Goal: Answer question/provide support: Share knowledge or assist other users

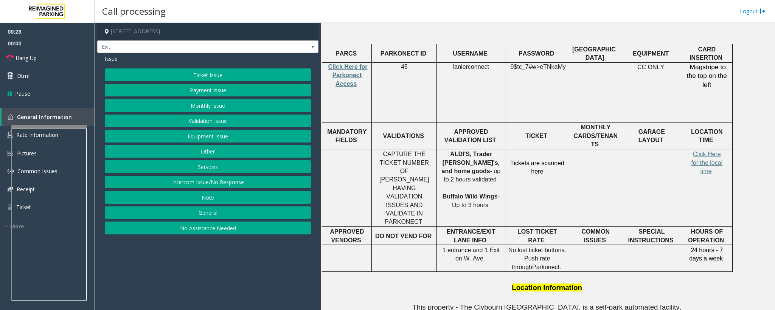
scroll to position [284, 0]
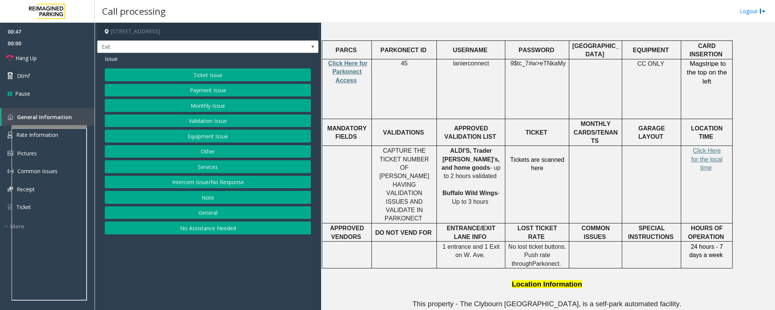
click at [224, 168] on button "Services" at bounding box center [208, 166] width 206 height 13
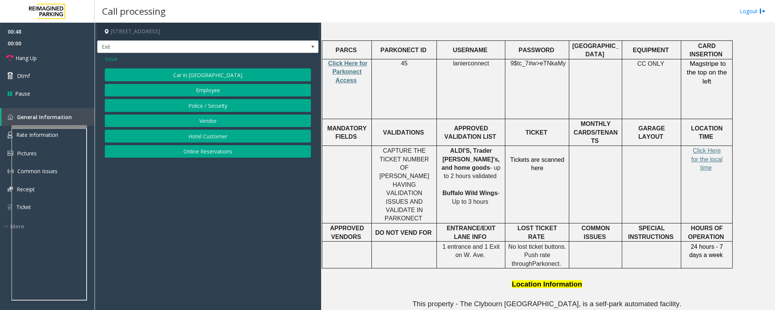
click at [210, 153] on button "Online Reservations" at bounding box center [208, 151] width 206 height 13
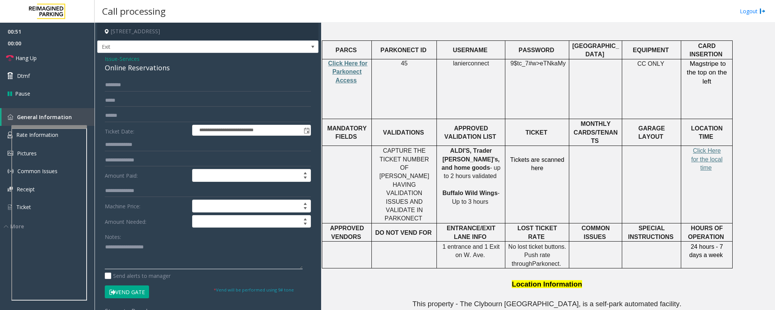
click at [157, 267] on textarea at bounding box center [204, 255] width 198 height 28
paste textarea "**********"
drag, startPoint x: 145, startPoint y: 249, endPoint x: 121, endPoint y: 248, distance: 23.8
click at [121, 248] on textarea at bounding box center [204, 255] width 198 height 28
click at [127, 254] on textarea at bounding box center [204, 255] width 198 height 28
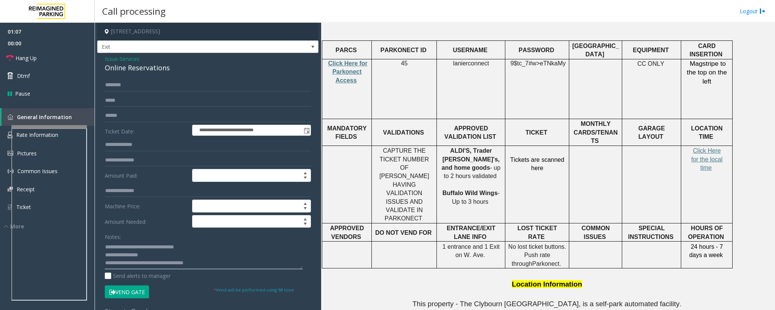
drag, startPoint x: 120, startPoint y: 256, endPoint x: 107, endPoint y: 254, distance: 13.7
click at [107, 254] on textarea at bounding box center [204, 255] width 198 height 28
click at [116, 257] on textarea at bounding box center [204, 255] width 198 height 28
click at [150, 67] on div "Online Reservations" at bounding box center [208, 68] width 206 height 10
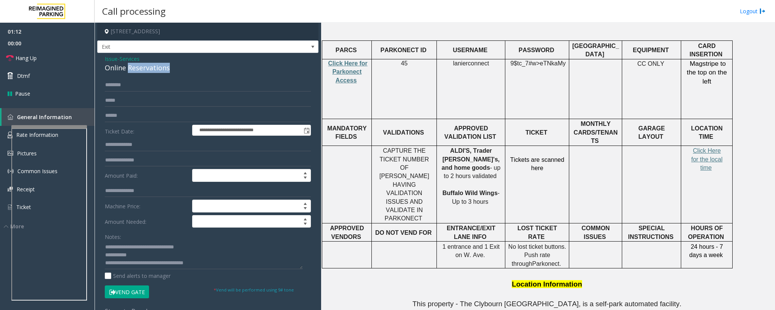
click at [150, 67] on div "Online Reservations" at bounding box center [208, 68] width 206 height 10
click at [136, 258] on textarea at bounding box center [204, 255] width 198 height 28
drag, startPoint x: 146, startPoint y: 249, endPoint x: 124, endPoint y: 248, distance: 22.7
click at [124, 248] on textarea at bounding box center [204, 255] width 198 height 28
type textarea "**********"
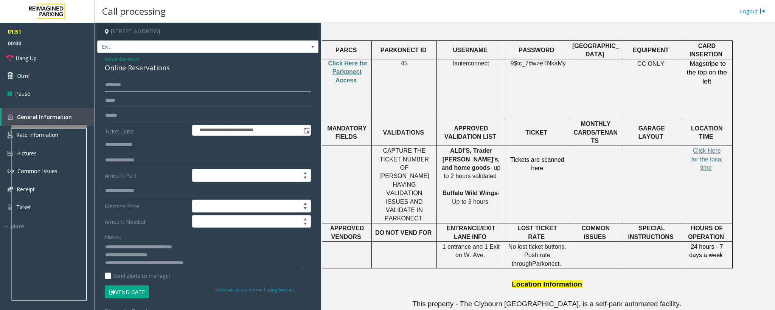
click at [120, 85] on input "text" at bounding box center [208, 85] width 206 height 13
click at [119, 85] on input "*****" at bounding box center [208, 85] width 206 height 13
click at [115, 85] on input "*****" at bounding box center [208, 85] width 206 height 13
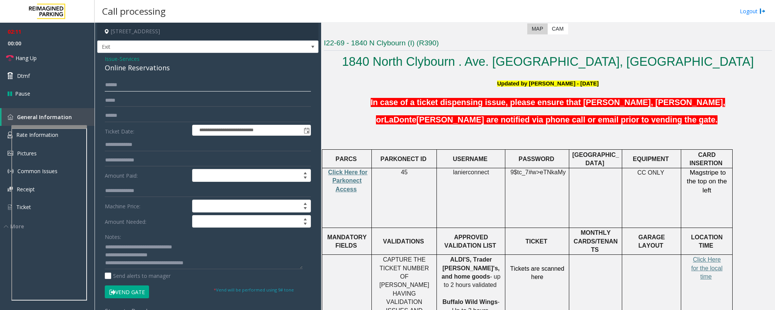
scroll to position [170, 0]
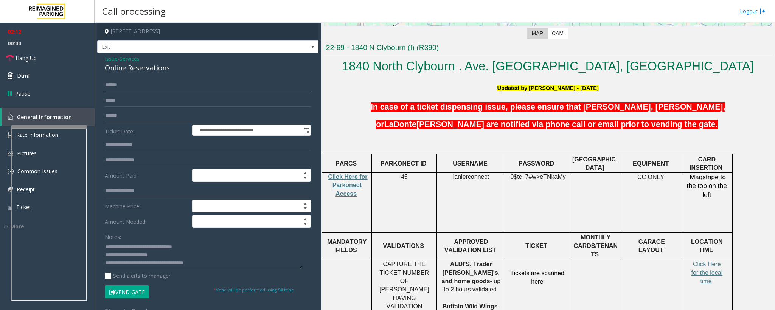
type input "*****"
click at [134, 291] on button "Vend Gate" at bounding box center [127, 291] width 44 height 13
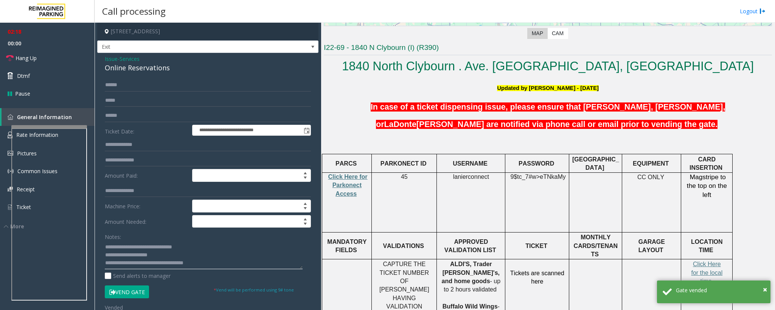
click at [144, 254] on textarea at bounding box center [204, 255] width 198 height 28
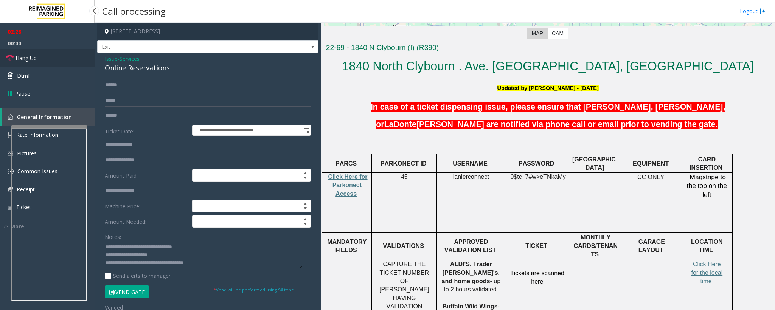
click at [24, 52] on link "Hang Up" at bounding box center [47, 58] width 95 height 18
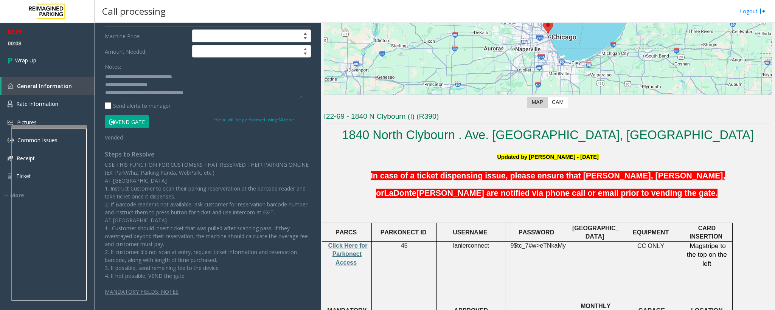
scroll to position [0, 0]
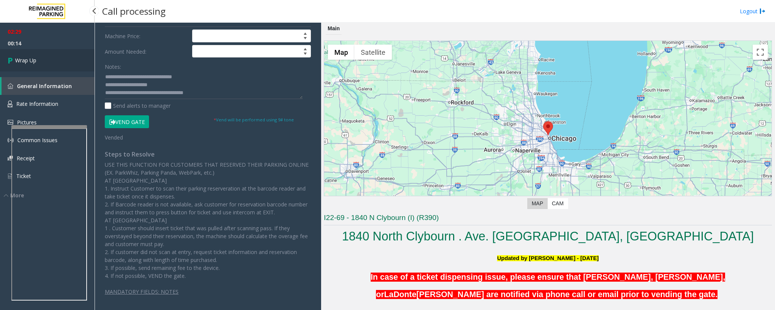
click at [23, 61] on span "Wrap Up" at bounding box center [25, 60] width 21 height 8
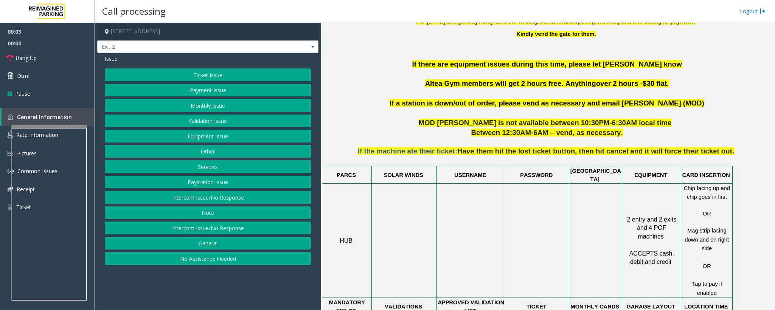
scroll to position [340, 0]
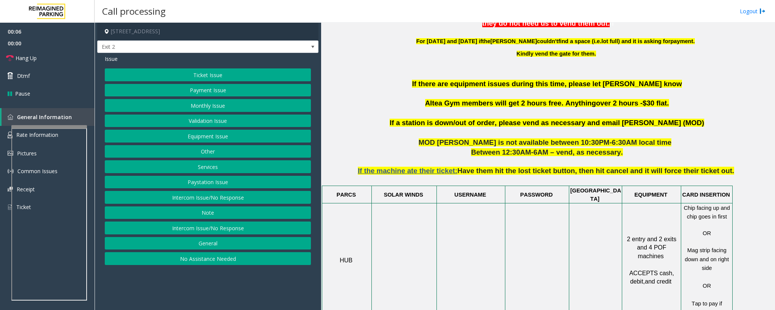
click at [198, 121] on button "Validation Issue" at bounding box center [208, 121] width 206 height 13
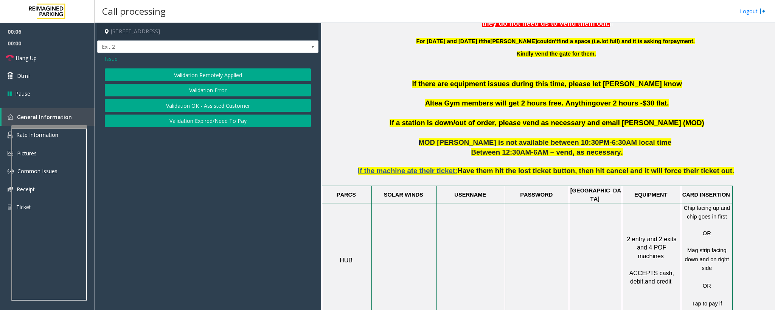
click at [192, 87] on button "Validation Error" at bounding box center [208, 90] width 206 height 13
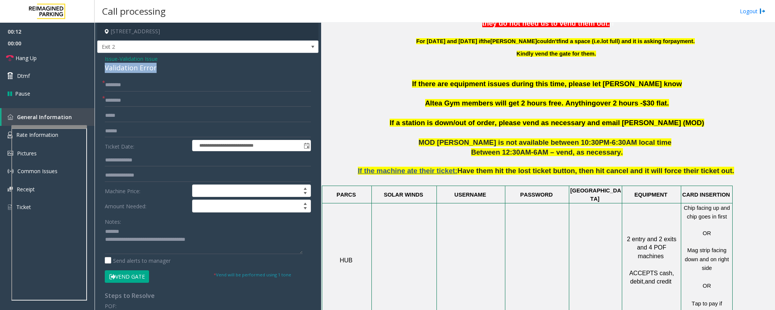
drag, startPoint x: 164, startPoint y: 68, endPoint x: 102, endPoint y: 65, distance: 61.4
click at [102, 65] on div "**********" at bounding box center [207, 253] width 221 height 400
type textarea "**********"
click at [439, 105] on span "Altea Gym members will get 2 hours free. Anything" at bounding box center [510, 103] width 171 height 8
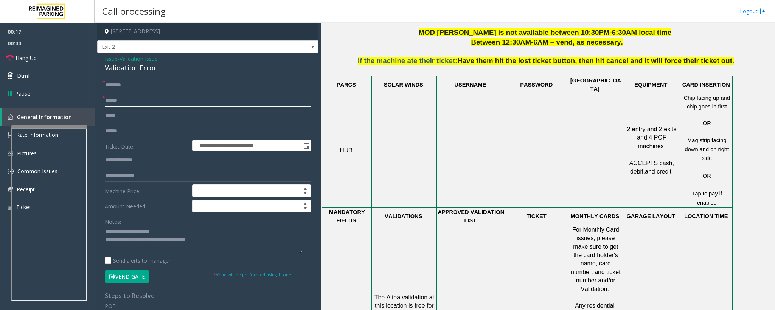
scroll to position [454, 0]
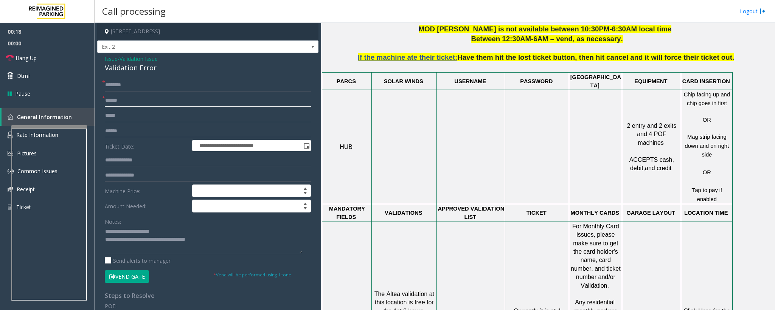
type input "*****"
click at [706, 308] on span "Click Here for the local time" at bounding box center [707, 315] width 48 height 15
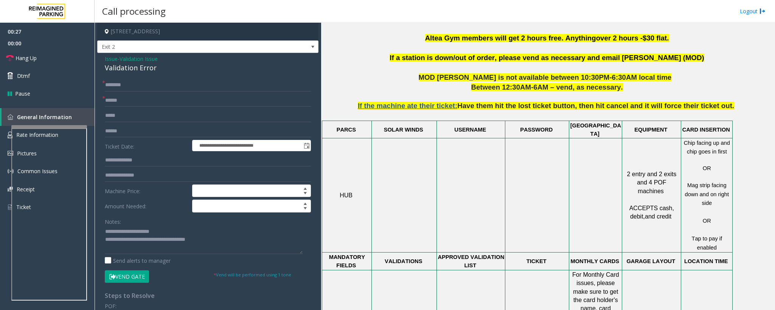
scroll to position [340, 0]
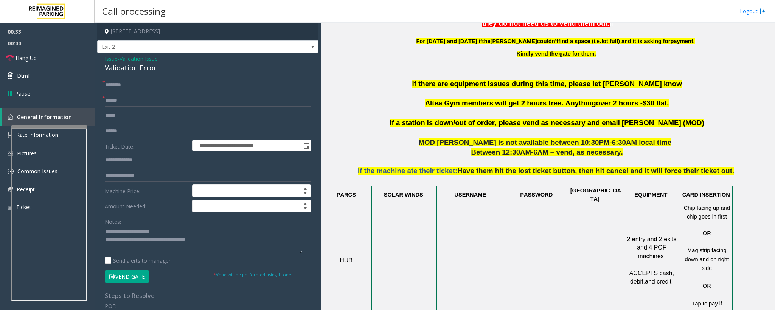
click at [115, 84] on input "text" at bounding box center [208, 85] width 206 height 13
click at [111, 87] on input "********" at bounding box center [208, 85] width 206 height 13
click at [113, 85] on input "********" at bounding box center [208, 85] width 206 height 13
click at [117, 87] on input "********" at bounding box center [208, 85] width 206 height 13
click at [118, 87] on input "********" at bounding box center [208, 85] width 206 height 13
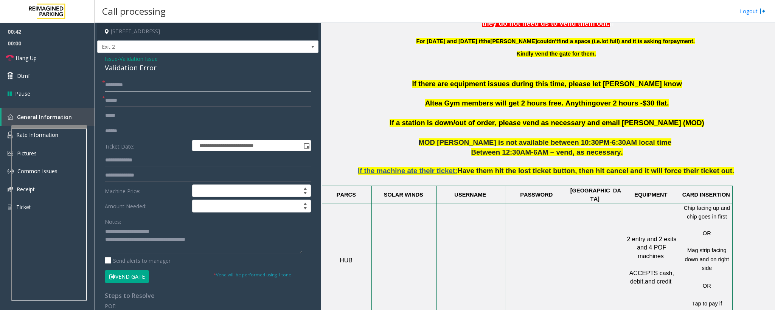
click at [120, 87] on input "********" at bounding box center [208, 85] width 206 height 13
click at [126, 88] on input "********" at bounding box center [208, 85] width 206 height 13
click at [109, 88] on input "********" at bounding box center [208, 85] width 206 height 13
paste input "text"
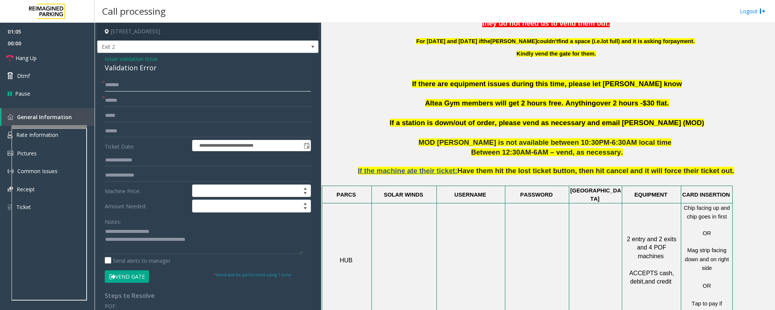
type input "*******"
click at [108, 132] on input "text" at bounding box center [208, 131] width 206 height 13
type input "*******"
click at [135, 160] on input "text" at bounding box center [208, 160] width 206 height 13
click at [127, 277] on button "Vend Gate" at bounding box center [127, 276] width 44 height 13
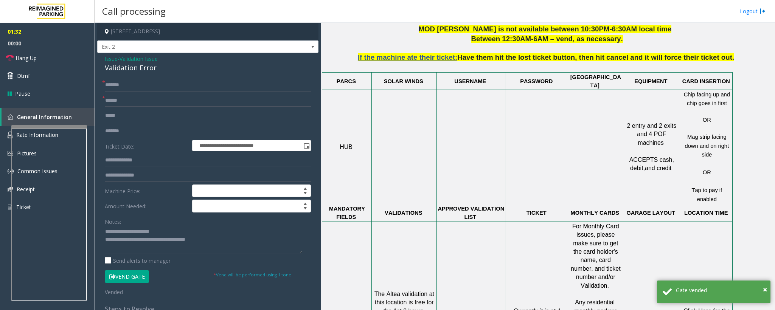
scroll to position [624, 0]
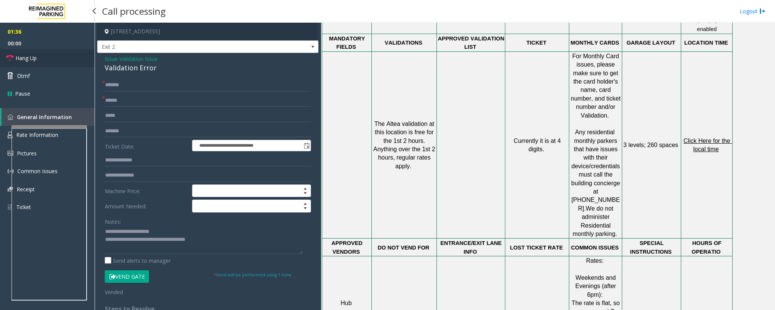
click at [29, 60] on span "Hang Up" at bounding box center [26, 58] width 21 height 8
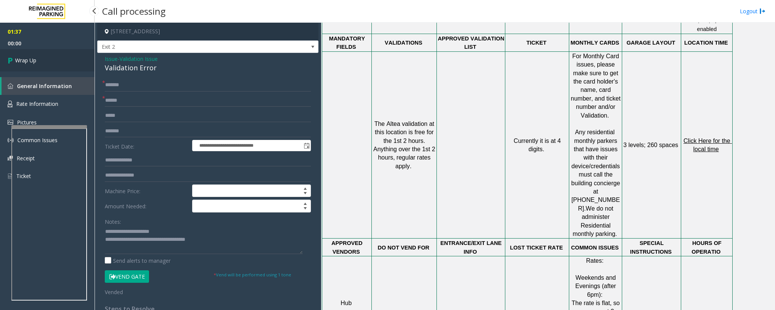
click at [33, 62] on span "Wrap Up" at bounding box center [25, 60] width 21 height 8
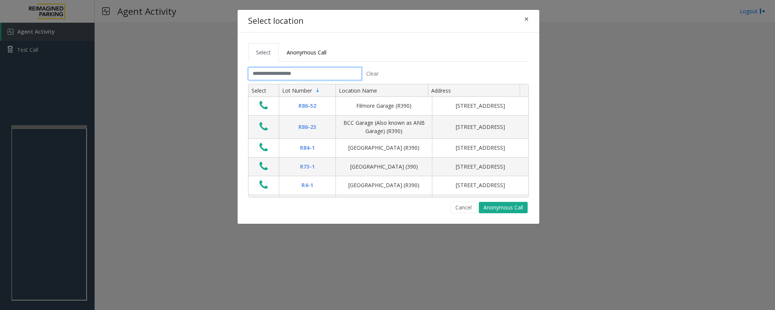
click at [297, 73] on input "text" at bounding box center [304, 73] width 113 height 13
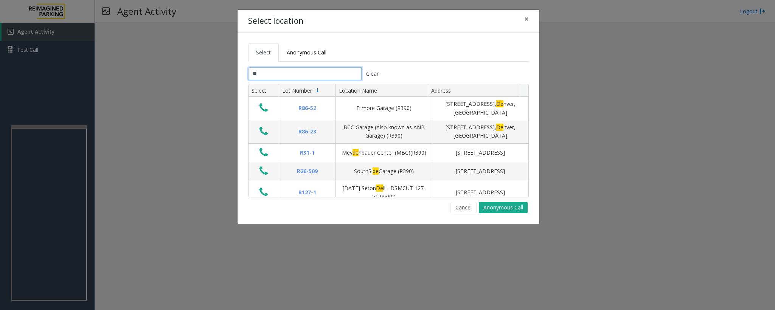
click at [287, 74] on input "**" at bounding box center [304, 73] width 113 height 13
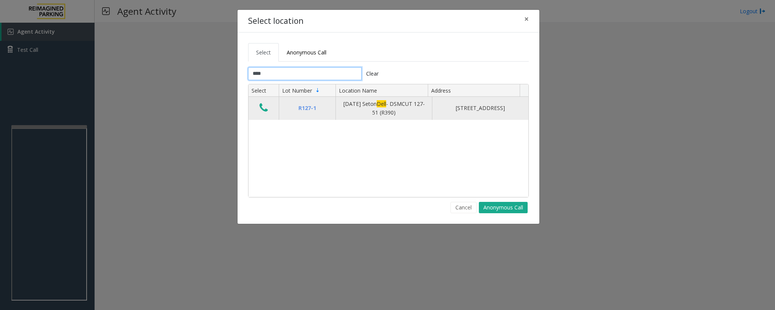
type input "****"
click at [264, 105] on icon "Data table" at bounding box center [263, 107] width 8 height 11
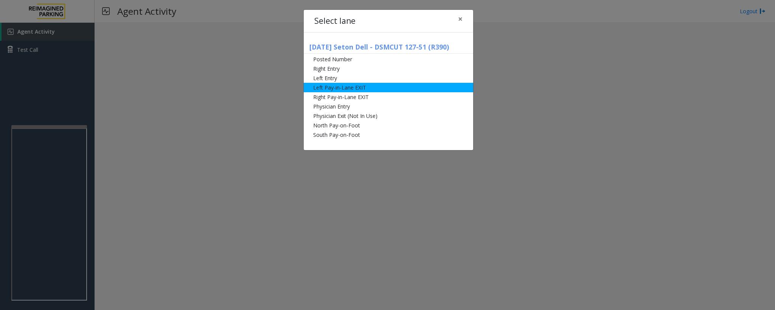
click at [330, 90] on li "Left Pay-in-Lane EXIT" at bounding box center [388, 87] width 169 height 9
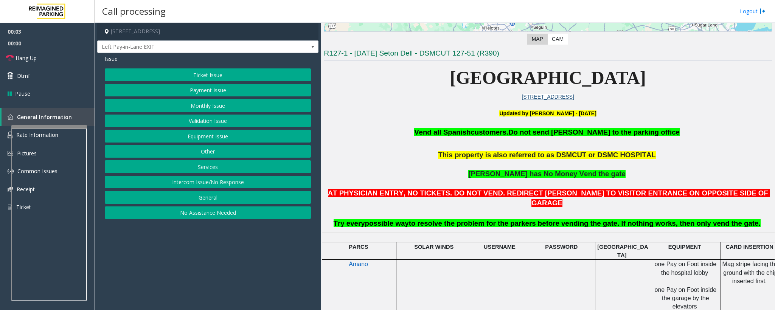
scroll to position [170, 0]
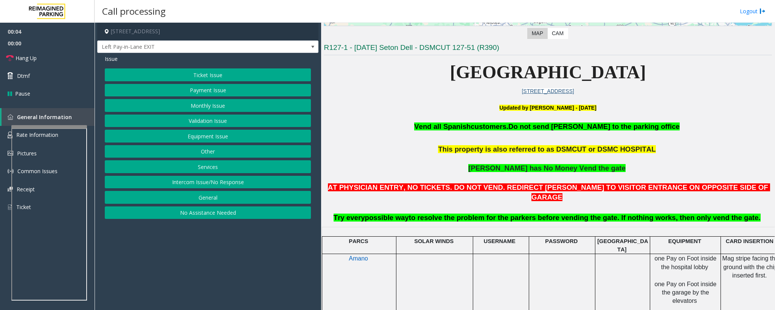
click at [192, 105] on button "Monthly Issue" at bounding box center [208, 105] width 206 height 13
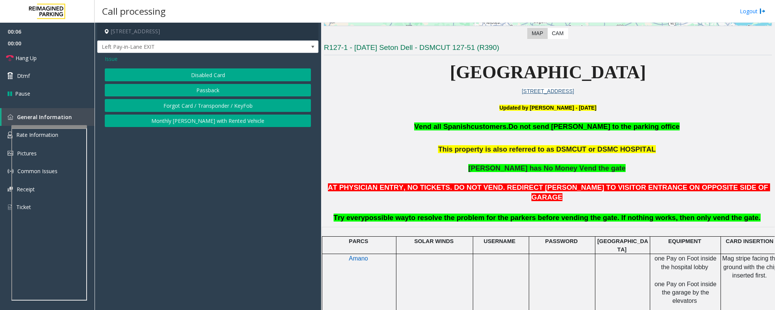
click at [197, 71] on button "Disabled Card" at bounding box center [208, 74] width 206 height 13
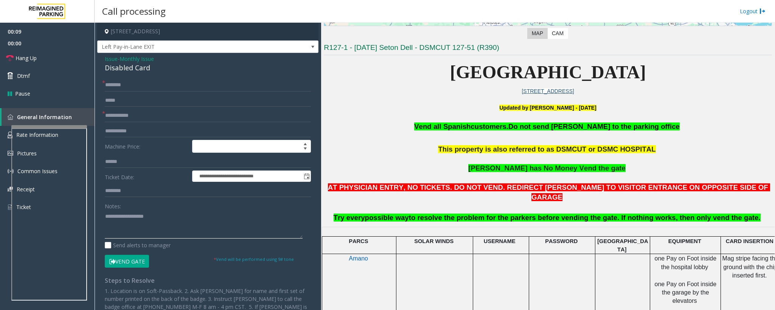
click at [134, 225] on textarea at bounding box center [204, 224] width 198 height 28
paste textarea "**********"
drag, startPoint x: 152, startPoint y: 70, endPoint x: 104, endPoint y: 70, distance: 48.8
click at [104, 70] on div "**********" at bounding box center [207, 205] width 221 height 305
type textarea "**********"
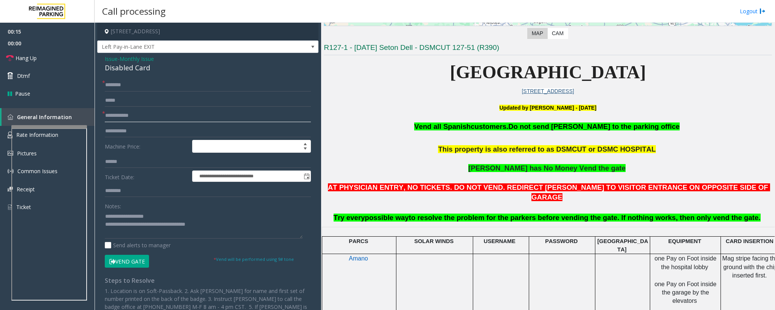
click at [122, 115] on input "text" at bounding box center [208, 115] width 206 height 13
type input "**"
click at [107, 84] on input "text" at bounding box center [208, 85] width 206 height 13
click at [122, 88] on input "text" at bounding box center [208, 85] width 206 height 13
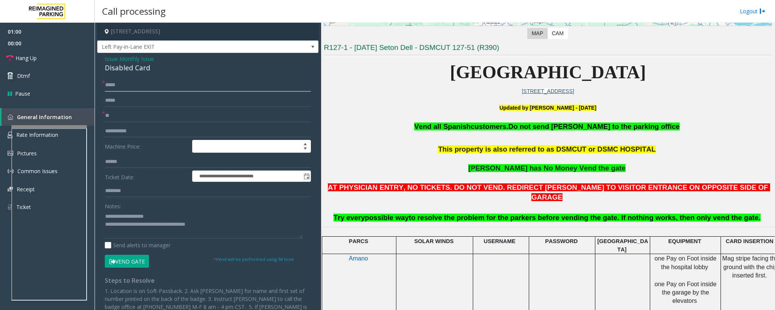
type input "*****"
click at [136, 261] on button "Vend Gate" at bounding box center [127, 261] width 44 height 13
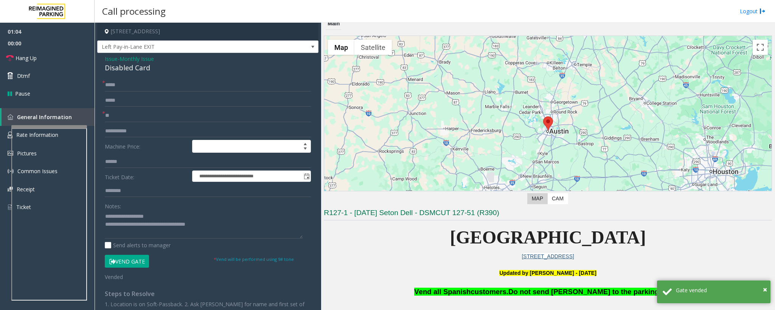
scroll to position [0, 0]
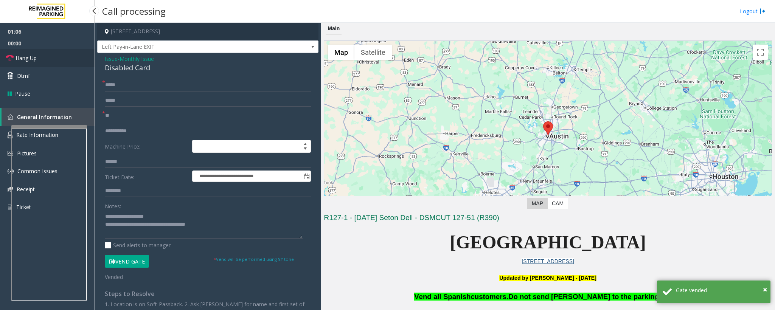
click at [44, 60] on link "Hang Up" at bounding box center [47, 58] width 95 height 18
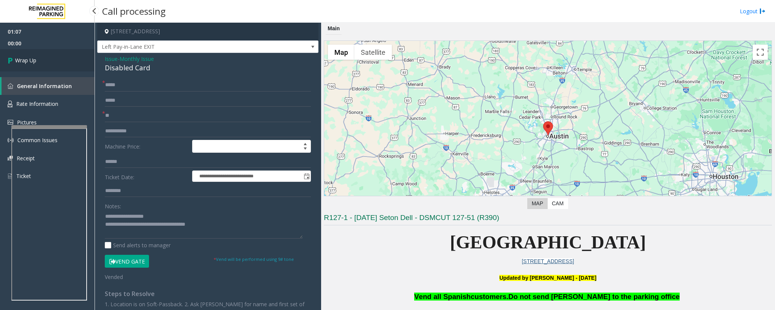
click at [44, 60] on link "Wrap Up" at bounding box center [47, 60] width 95 height 22
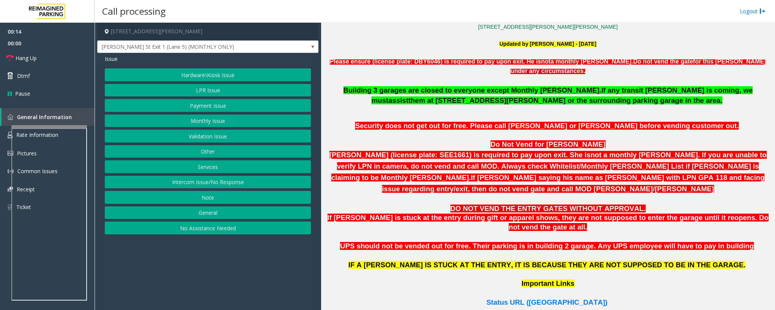
scroll to position [340, 0]
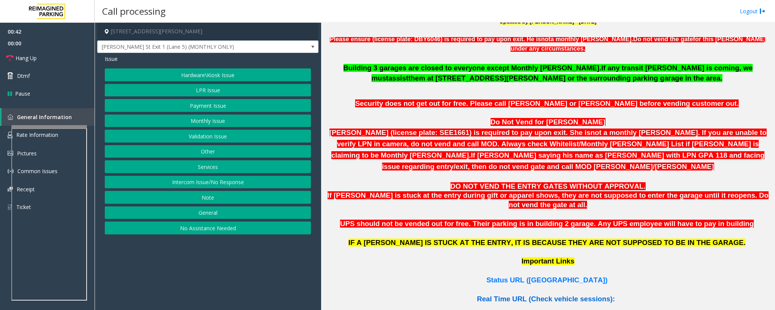
click at [536, 295] on span "Real Time URL (Check vehicle sessions):" at bounding box center [546, 299] width 138 height 8
click at [200, 125] on button "Monthly Issue" at bounding box center [208, 121] width 206 height 13
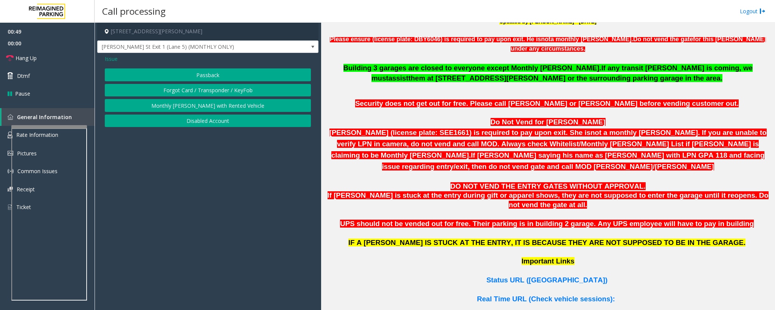
click at [196, 72] on button "Passback" at bounding box center [208, 74] width 206 height 13
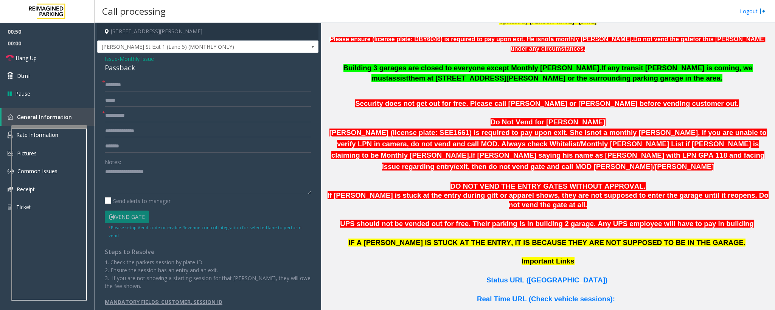
click at [151, 60] on span "Monthly Issue" at bounding box center [136, 59] width 34 height 8
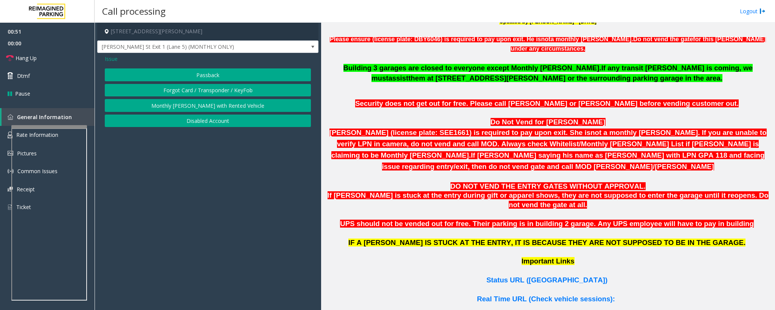
click at [193, 121] on button "Disabled Account" at bounding box center [208, 121] width 206 height 13
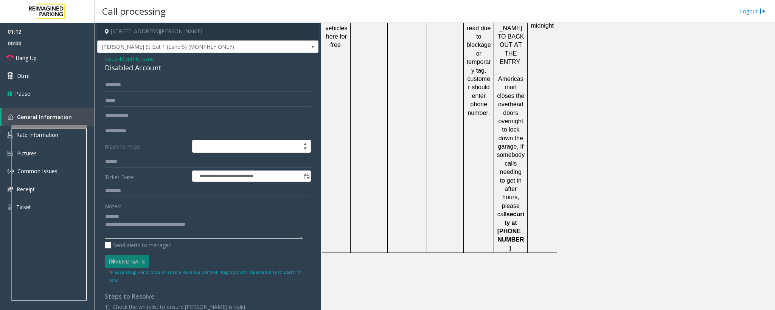
scroll to position [1188, 0]
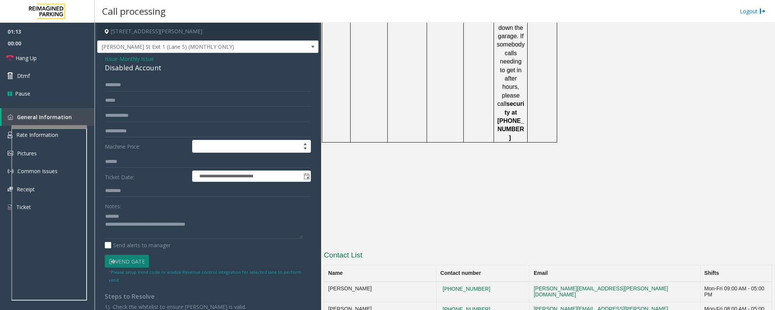
drag, startPoint x: 496, startPoint y: 175, endPoint x: 445, endPoint y: 175, distance: 51.4
click at [445, 282] on tr "[PERSON_NAME] [PHONE_NUMBER] [PERSON_NAME][EMAIL_ADDRESS][PERSON_NAME][DOMAIN_N…" at bounding box center [548, 292] width 448 height 20
copy tr "[PHONE_NUMBER]"
click at [134, 217] on textarea at bounding box center [204, 224] width 198 height 28
drag, startPoint x: 501, startPoint y: 203, endPoint x: 436, endPoint y: 203, distance: 65.0
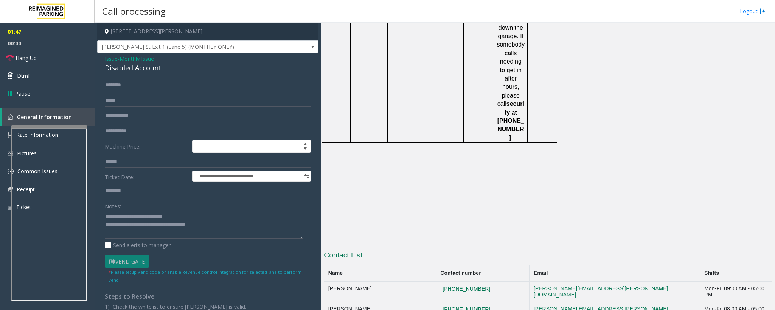
drag, startPoint x: 499, startPoint y: 220, endPoint x: 450, endPoint y: 220, distance: 48.8
copy button "[PHONE_NUMBER]"
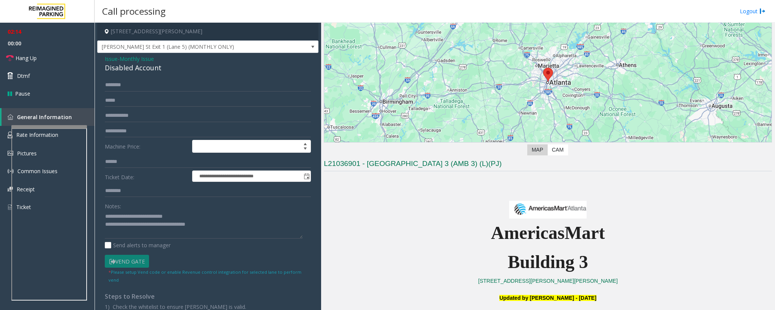
scroll to position [54, 0]
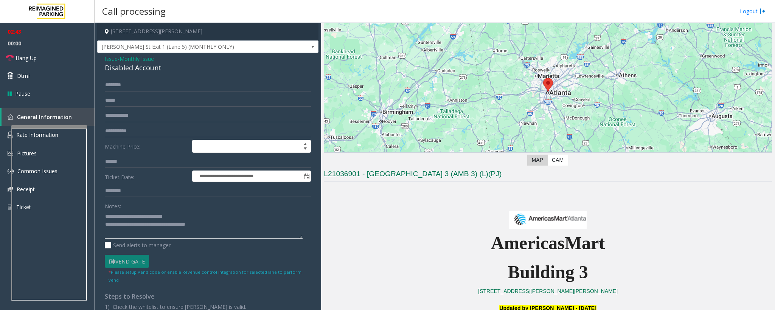
drag, startPoint x: 215, startPoint y: 228, endPoint x: 134, endPoint y: 225, distance: 80.6
click at [134, 225] on textarea at bounding box center [204, 224] width 198 height 28
click at [41, 58] on link "Hang Up" at bounding box center [47, 58] width 95 height 18
click at [147, 230] on textarea at bounding box center [204, 224] width 198 height 28
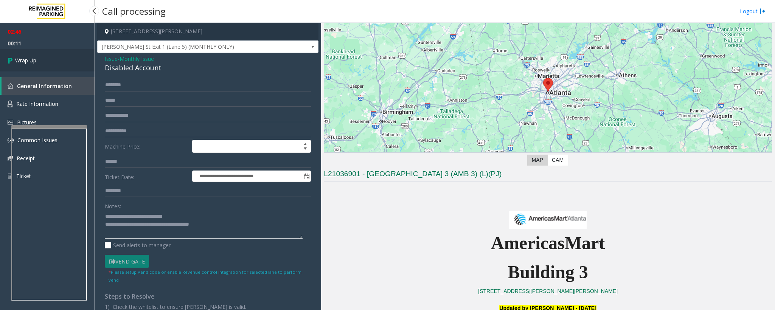
type textarea "**********"
click at [56, 67] on link "Wrap Up" at bounding box center [47, 60] width 95 height 22
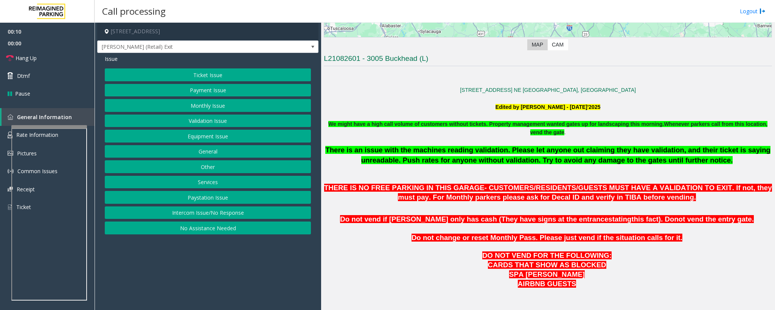
scroll to position [170, 0]
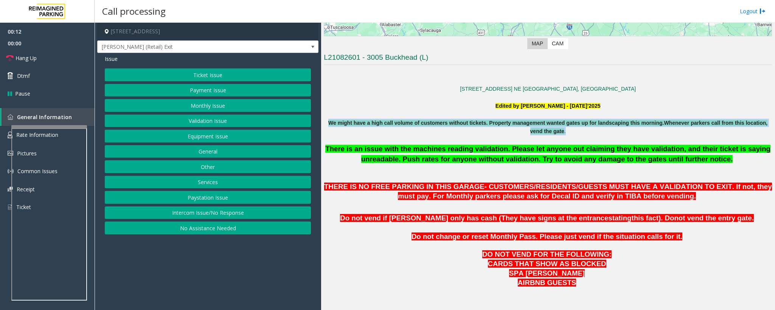
drag, startPoint x: 336, startPoint y: 121, endPoint x: 599, endPoint y: 140, distance: 263.8
click at [599, 140] on p at bounding box center [548, 139] width 448 height 8
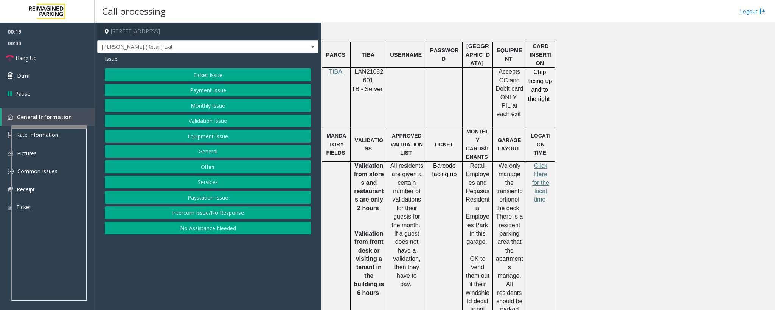
scroll to position [454, 0]
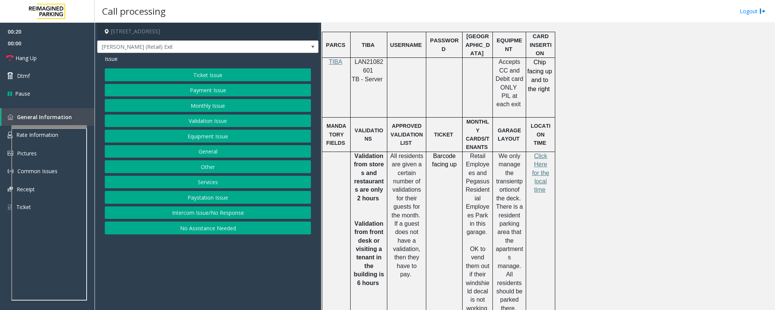
click at [201, 137] on button "Equipment Issue" at bounding box center [208, 136] width 206 height 13
click at [201, 137] on button "Gate / Door Won't Open" at bounding box center [208, 136] width 206 height 13
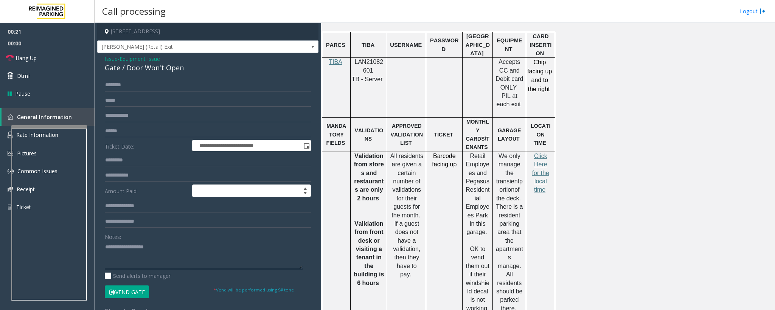
click at [146, 265] on textarea at bounding box center [204, 255] width 198 height 28
paste textarea "**********"
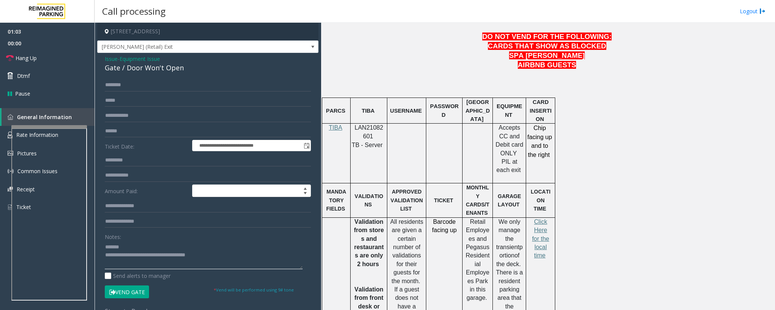
scroll to position [397, 0]
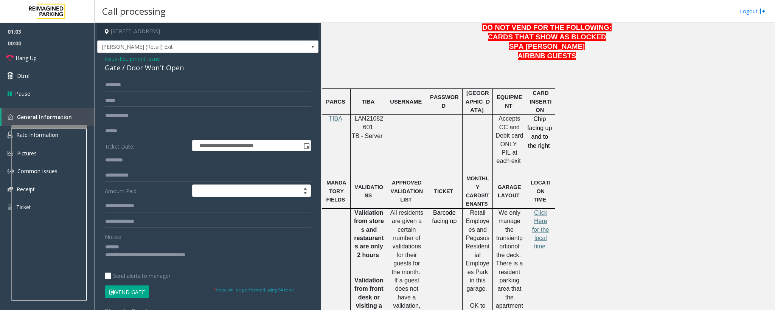
type textarea "**********"
click at [362, 121] on span "LAN21082601" at bounding box center [369, 122] width 29 height 15
copy p "LAN21082601"
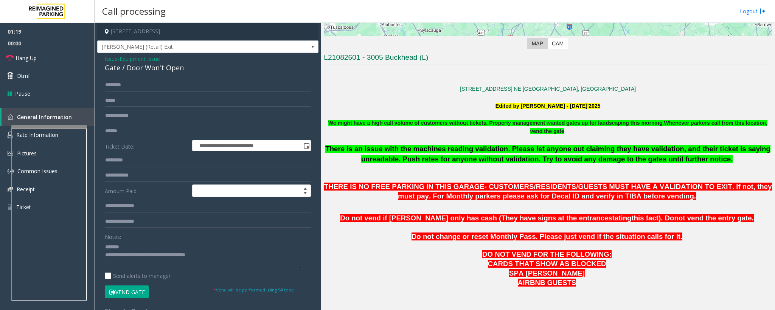
scroll to position [227, 0]
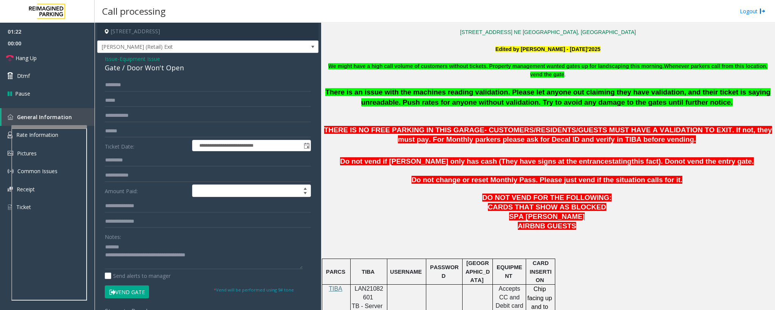
click at [108, 58] on span "Issue" at bounding box center [111, 59] width 13 height 8
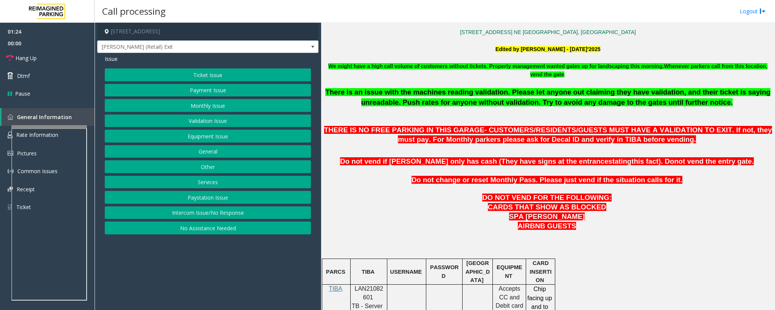
click at [200, 92] on button "Payment Issue" at bounding box center [208, 90] width 206 height 13
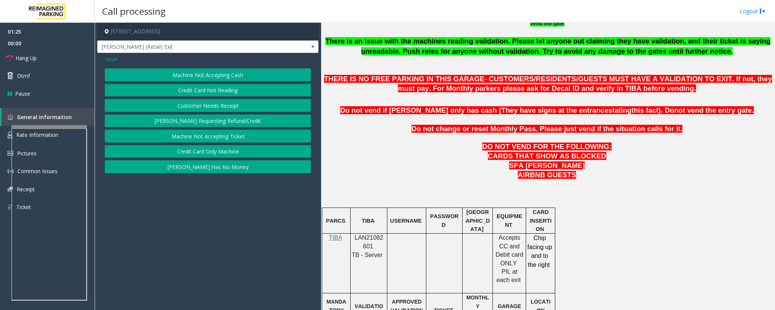
scroll to position [340, 0]
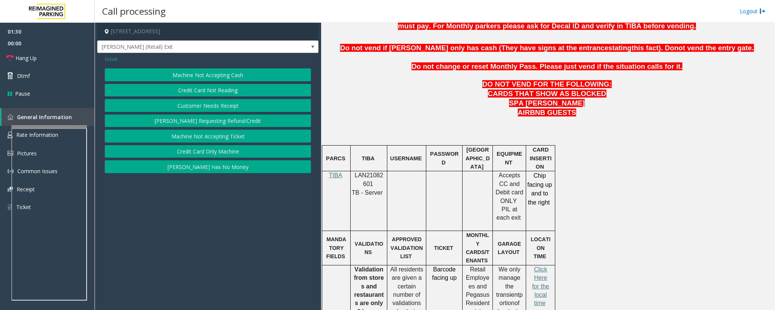
click at [207, 172] on button "[PERSON_NAME] Has No Money" at bounding box center [208, 166] width 206 height 13
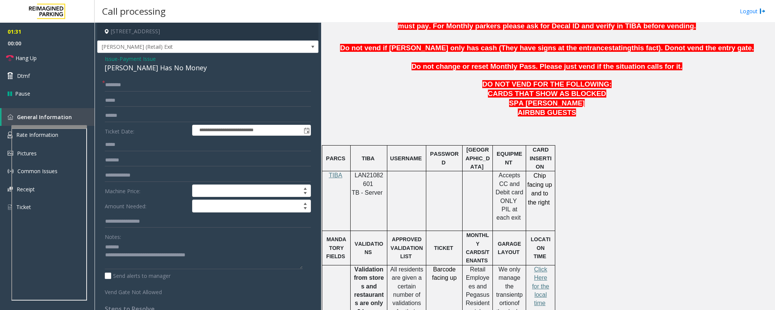
click at [152, 60] on span "Payment Issue" at bounding box center [137, 59] width 36 height 8
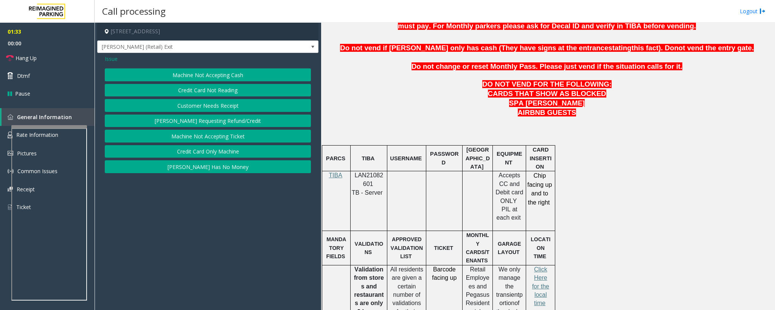
click at [200, 152] on button "Credit Card Only Machine" at bounding box center [208, 151] width 206 height 13
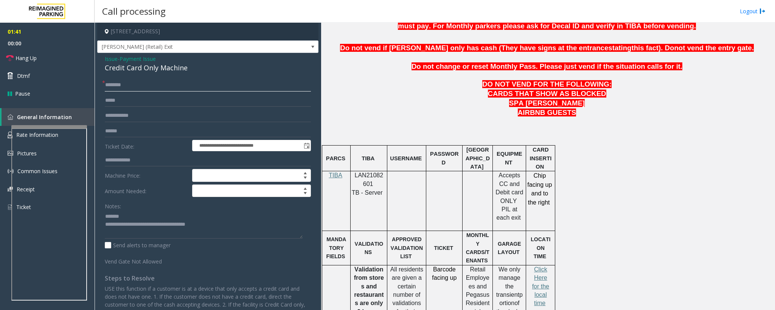
click at [116, 83] on input "text" at bounding box center [208, 85] width 206 height 13
type input "**"
click at [133, 221] on textarea at bounding box center [204, 224] width 198 height 28
drag, startPoint x: 219, startPoint y: 231, endPoint x: 136, endPoint y: 225, distance: 83.0
click at [136, 225] on textarea at bounding box center [204, 224] width 198 height 28
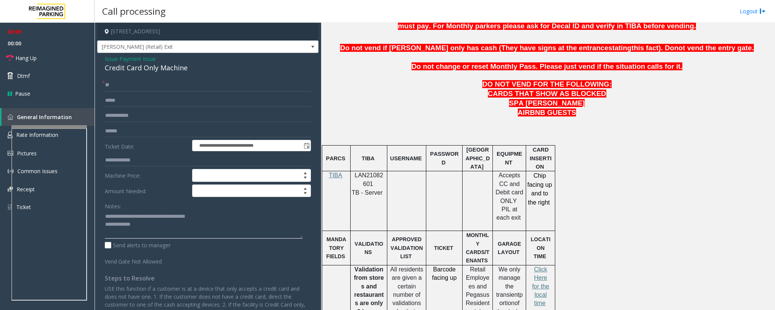
click at [160, 228] on textarea at bounding box center [204, 224] width 198 height 28
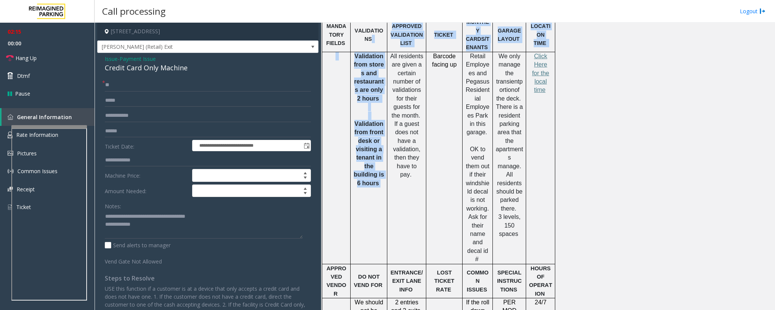
scroll to position [544, 0]
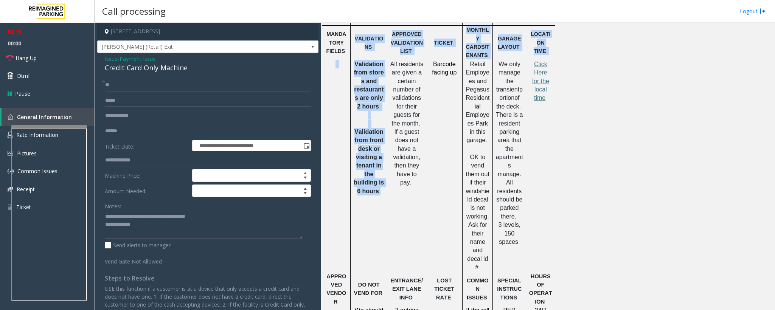
drag, startPoint x: 382, startPoint y: 162, endPoint x: 354, endPoint y: 33, distance: 132.4
click at [354, 33] on tbody "PARCS TIBA USERNAME PASSWORD PARIS EQUIPMENT CARD INSERTION TIBA LAN21082601 TB…" at bounding box center [438, 296] width 233 height 713
click at [350, 76] on div at bounding box center [350, 167] width 3 height 212
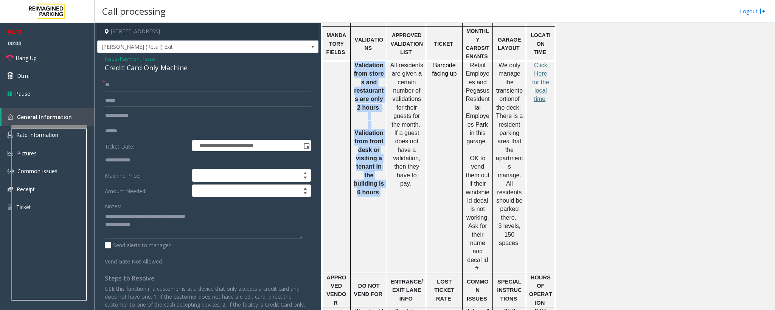
drag, startPoint x: 383, startPoint y: 185, endPoint x: 353, endPoint y: 54, distance: 134.3
click at [353, 61] on div "Validation from stores and restaurants are only 2 hours V alidation from front …" at bounding box center [368, 128] width 36 height 135
click at [357, 64] on span "Validation from stores and restaurants are only 2 hours" at bounding box center [369, 86] width 30 height 49
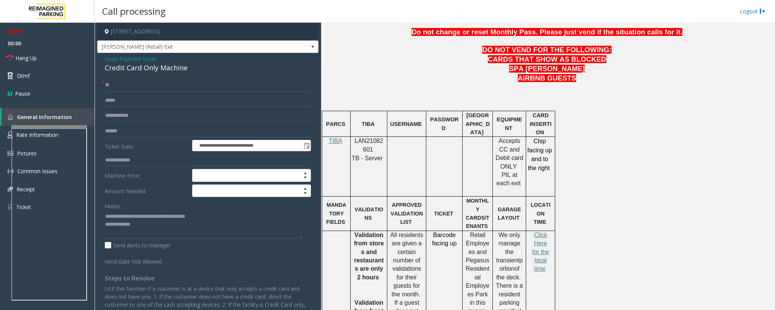
scroll to position [374, 0]
click at [141, 229] on textarea at bounding box center [204, 224] width 198 height 28
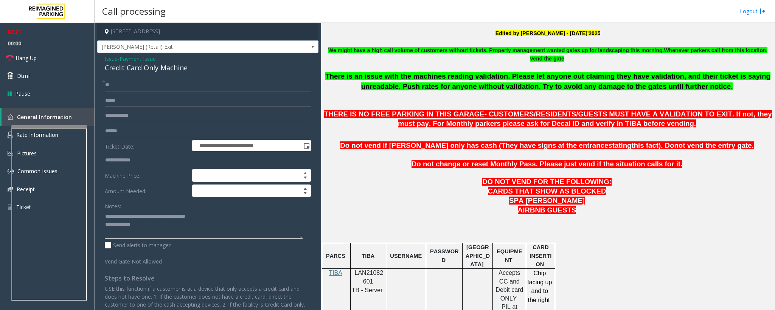
scroll to position [204, 0]
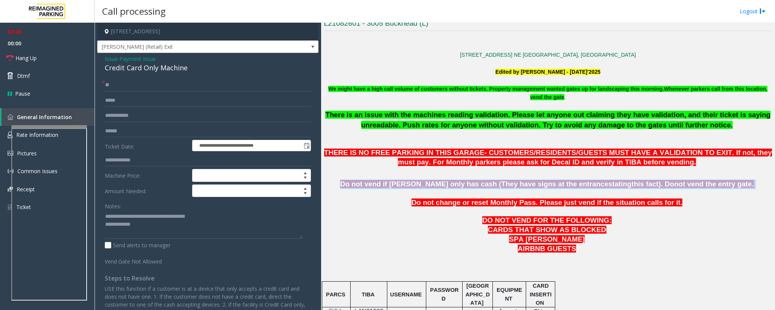
drag, startPoint x: 361, startPoint y: 185, endPoint x: 722, endPoint y: 185, distance: 360.7
click at [722, 185] on p "Do not vend if [PERSON_NAME] only has cash (They have signs at the entrance sta…" at bounding box center [548, 184] width 448 height 9
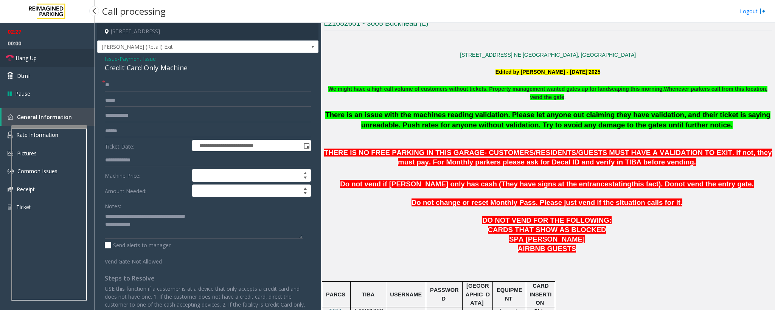
click at [31, 57] on span "Hang Up" at bounding box center [26, 58] width 21 height 8
click at [141, 229] on textarea at bounding box center [204, 224] width 198 height 28
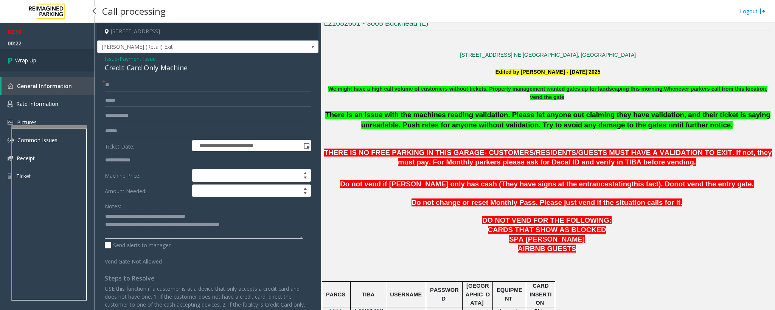
type textarea "**********"
click at [36, 58] on span "Wrap Up" at bounding box center [25, 60] width 21 height 8
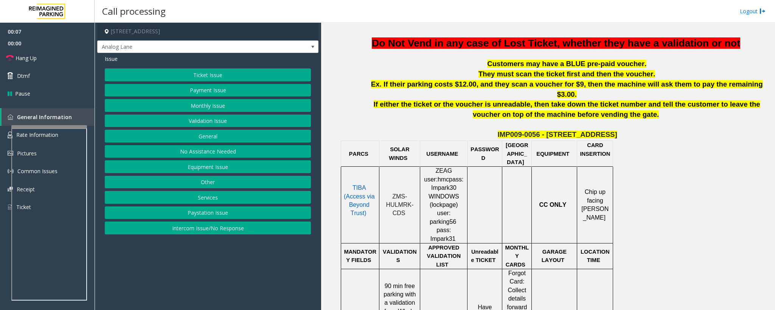
scroll to position [284, 0]
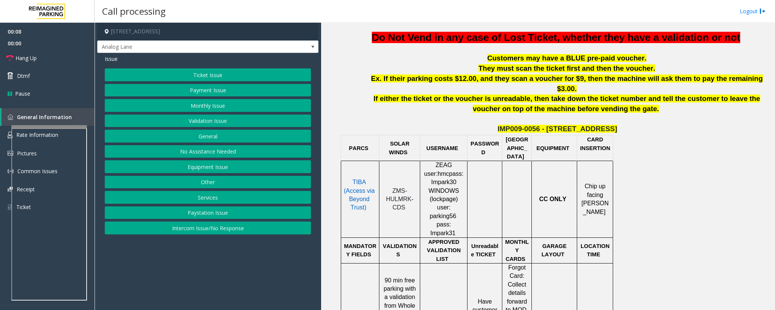
click at [419, 114] on p at bounding box center [566, 119] width 410 height 10
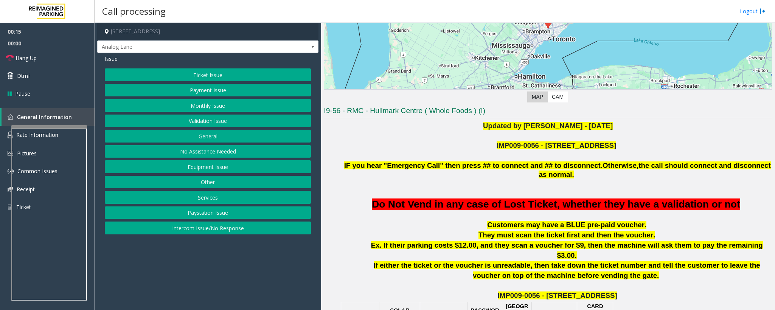
scroll to position [113, 0]
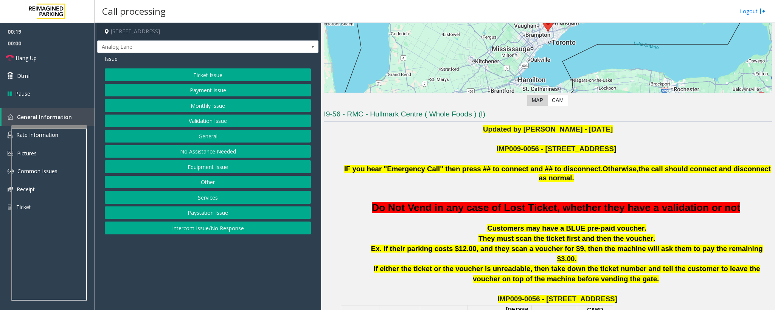
click at [210, 151] on button "No Assistance Needed" at bounding box center [208, 151] width 206 height 13
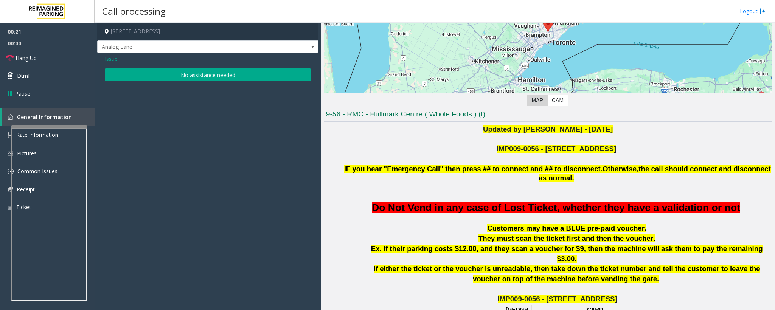
click at [113, 60] on span "Issue" at bounding box center [111, 59] width 13 height 8
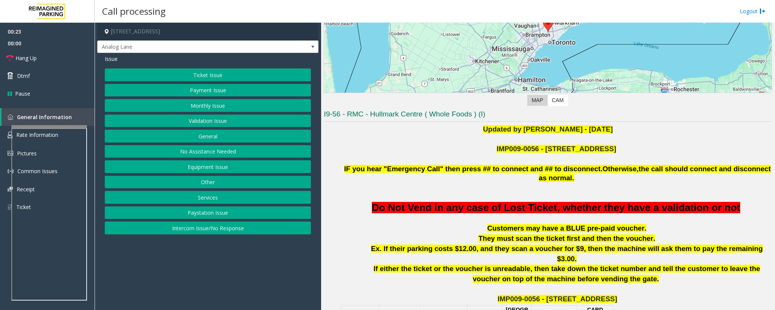
click at [206, 172] on button "Equipment Issue" at bounding box center [208, 166] width 206 height 13
click at [202, 140] on button "Gate / Door Won't Open" at bounding box center [208, 136] width 206 height 13
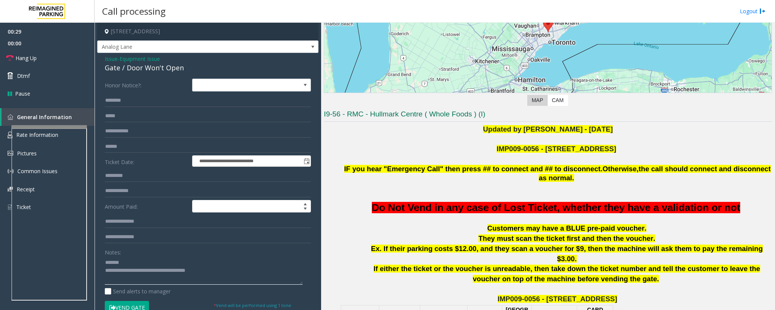
type textarea "**********"
click at [126, 99] on input "text" at bounding box center [208, 100] width 206 height 13
type input "***"
click at [126, 265] on textarea at bounding box center [204, 270] width 198 height 28
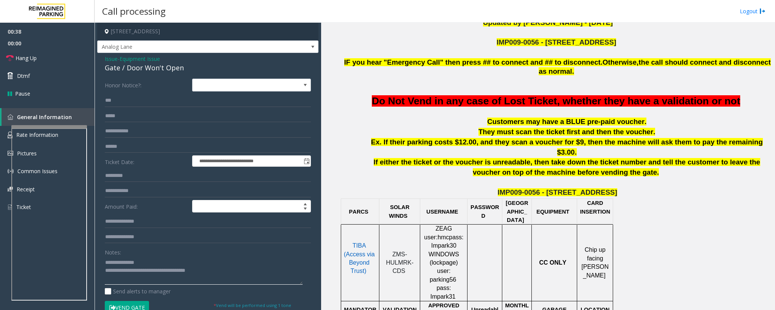
scroll to position [227, 0]
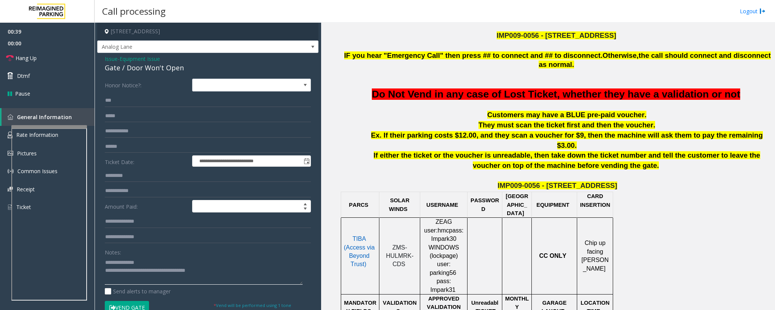
type textarea "**********"
click at [138, 304] on button "Vend Gate" at bounding box center [127, 307] width 44 height 13
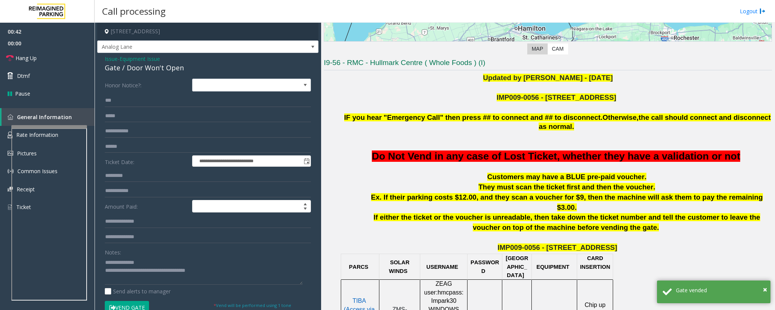
scroll to position [57, 0]
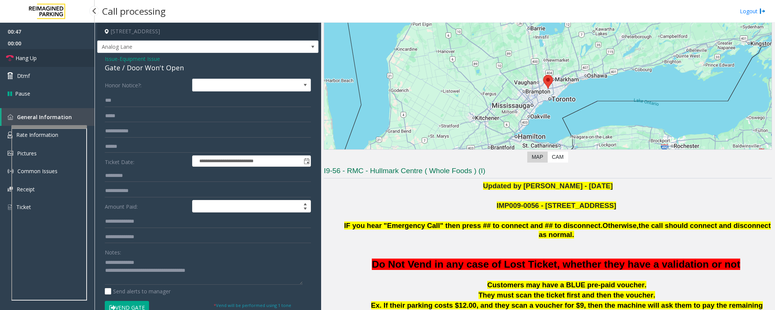
click at [27, 56] on span "Hang Up" at bounding box center [26, 58] width 21 height 8
click at [34, 60] on span "Hang Up" at bounding box center [26, 58] width 21 height 8
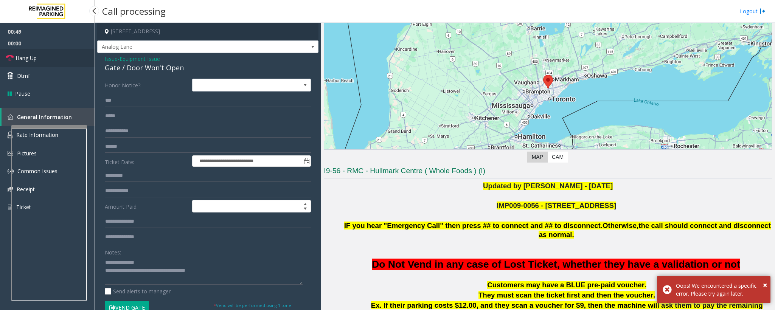
click at [34, 60] on span "Hang Up" at bounding box center [26, 58] width 21 height 8
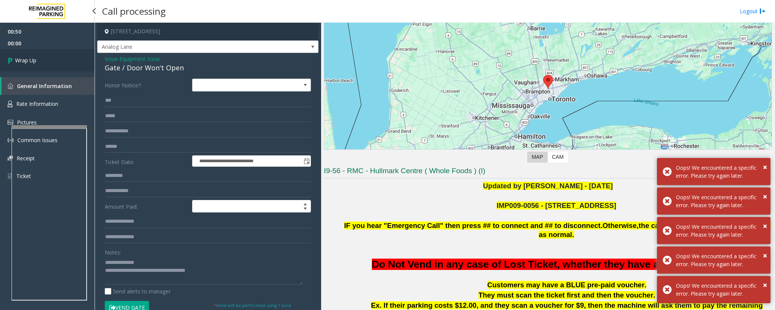
click at [34, 60] on span "Wrap Up" at bounding box center [25, 60] width 21 height 8
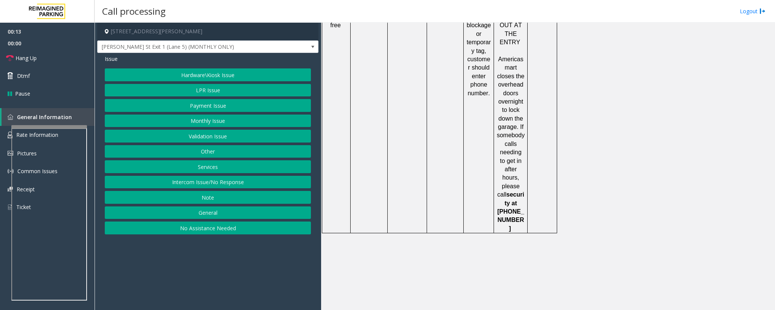
scroll to position [1188, 0]
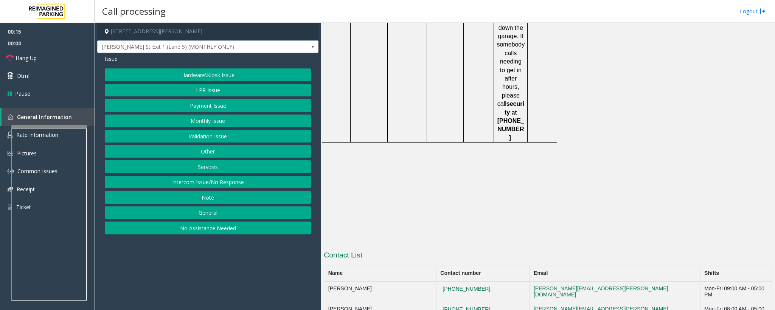
drag, startPoint x: 499, startPoint y: 229, endPoint x: 450, endPoint y: 220, distance: 49.9
drag, startPoint x: 456, startPoint y: 224, endPoint x: 460, endPoint y: 226, distance: 4.7
drag, startPoint x: 460, startPoint y: 226, endPoint x: 381, endPoint y: 117, distance: 134.5
click at [381, 222] on p at bounding box center [548, 226] width 448 height 8
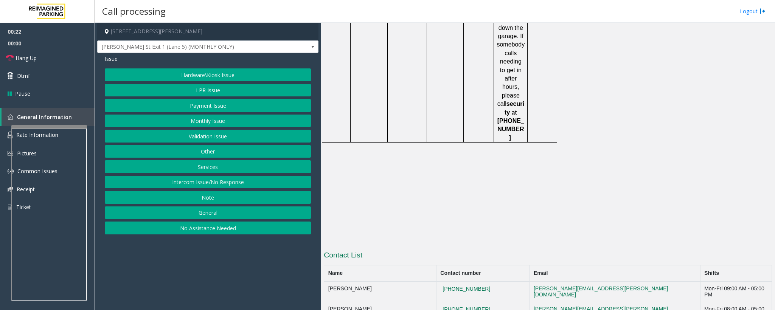
drag, startPoint x: 492, startPoint y: 224, endPoint x: 453, endPoint y: 222, distance: 39.8
copy button "[PHONE_NUMBER]"
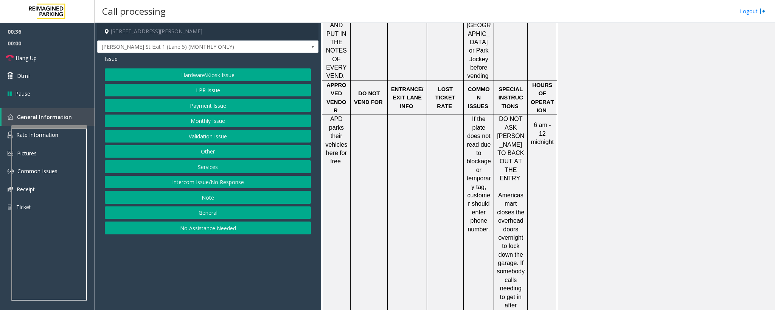
click at [201, 119] on button "Monthly Issue" at bounding box center [208, 121] width 206 height 13
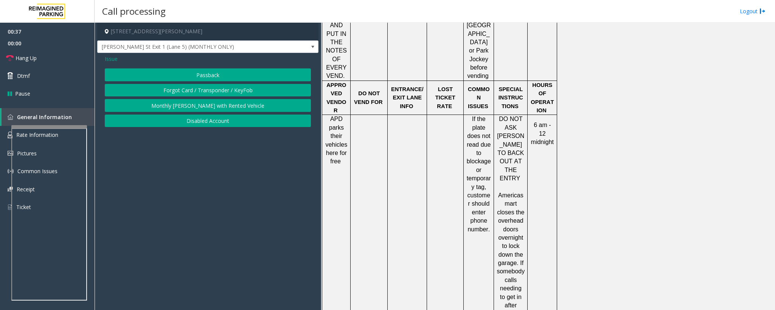
click at [208, 119] on button "Disabled Account" at bounding box center [208, 121] width 206 height 13
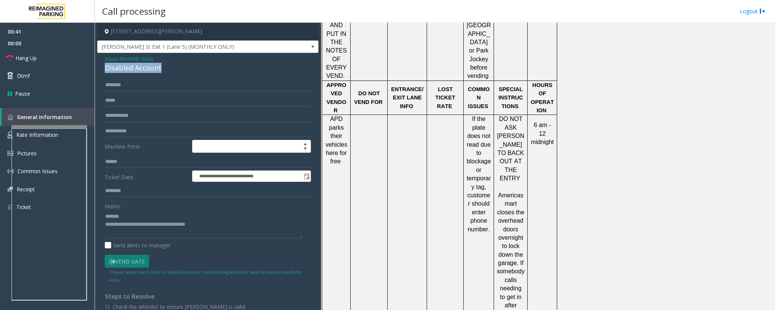
drag, startPoint x: 167, startPoint y: 71, endPoint x: 99, endPoint y: 67, distance: 68.1
click at [99, 67] on div "**********" at bounding box center [207, 201] width 221 height 297
type textarea "**********"
click at [112, 133] on input "text" at bounding box center [208, 131] width 206 height 13
click at [117, 133] on input "*******" at bounding box center [208, 131] width 206 height 13
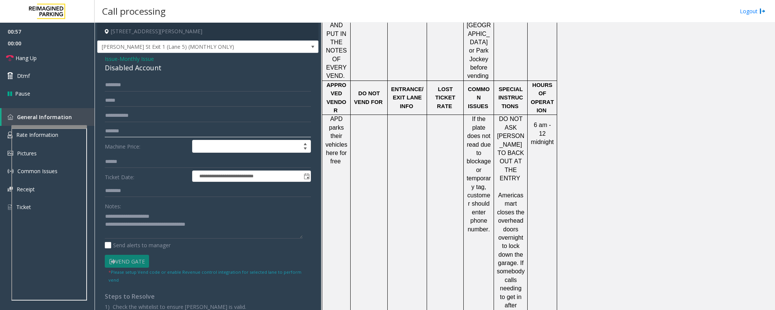
click at [117, 133] on input "*******" at bounding box center [208, 131] width 206 height 13
click at [126, 89] on input "text" at bounding box center [208, 85] width 206 height 13
click at [127, 135] on input "*******" at bounding box center [208, 131] width 206 height 13
paste input "text"
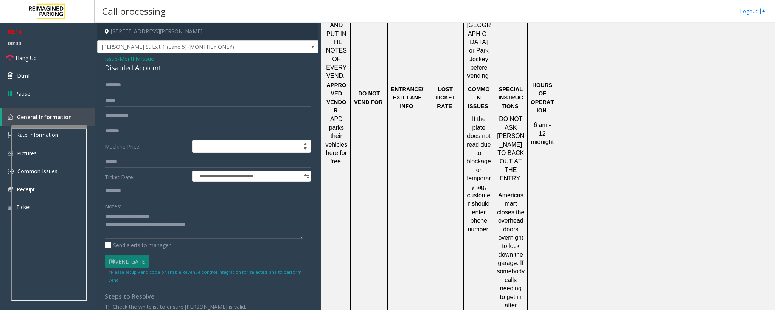
type input "*******"
click at [118, 84] on input "text" at bounding box center [208, 85] width 206 height 13
type input "****"
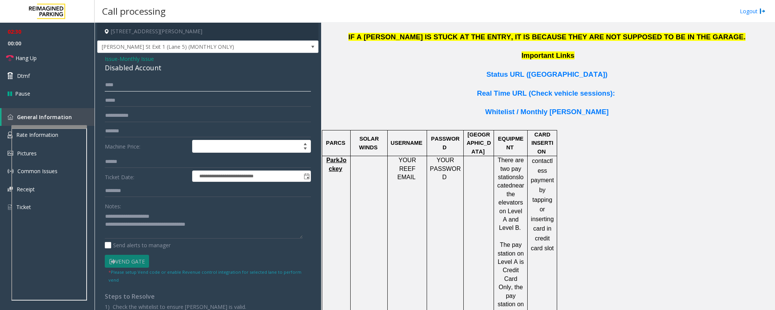
scroll to position [507, 0]
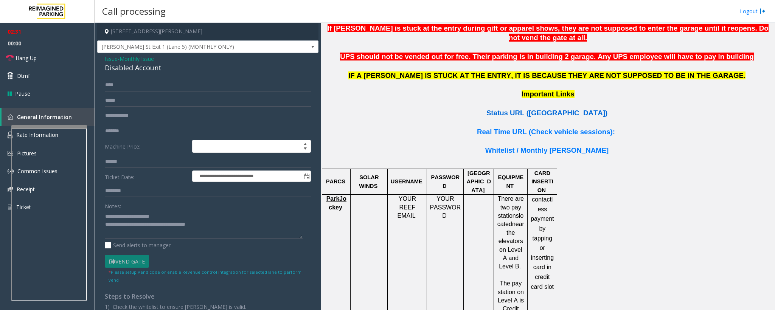
click at [524, 109] on span "Status URL ([GEOGRAPHIC_DATA])" at bounding box center [546, 113] width 121 height 8
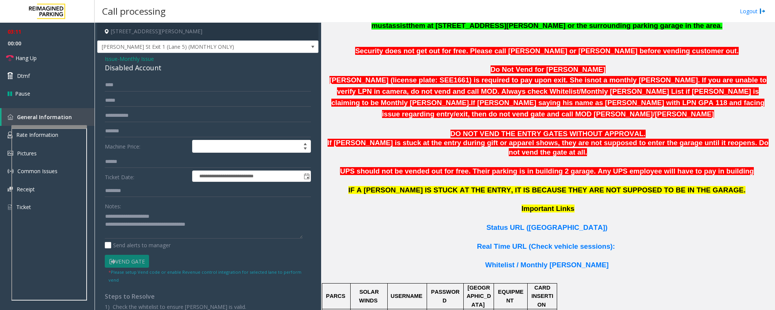
scroll to position [394, 0]
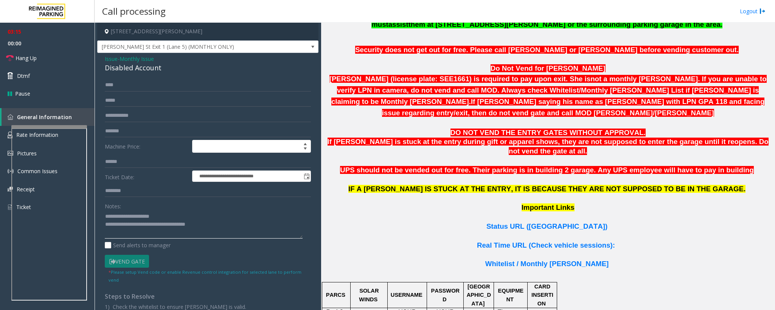
drag, startPoint x: 227, startPoint y: 227, endPoint x: 220, endPoint y: 228, distance: 6.9
click at [220, 228] on textarea at bounding box center [204, 224] width 198 height 28
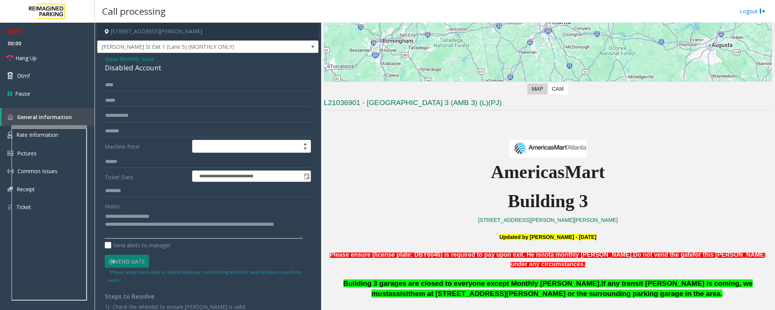
scroll to position [110, 0]
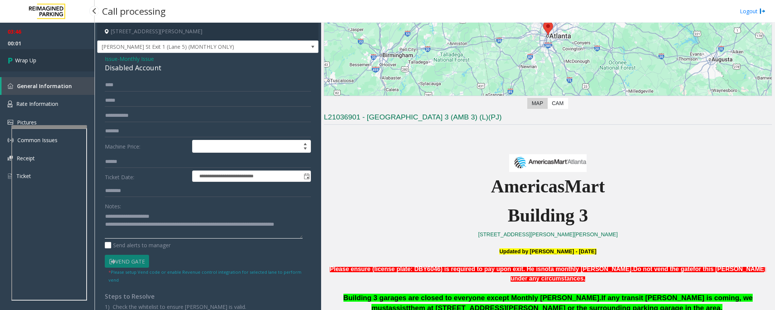
type textarea "**********"
click at [17, 63] on span "Wrap Up" at bounding box center [25, 60] width 21 height 8
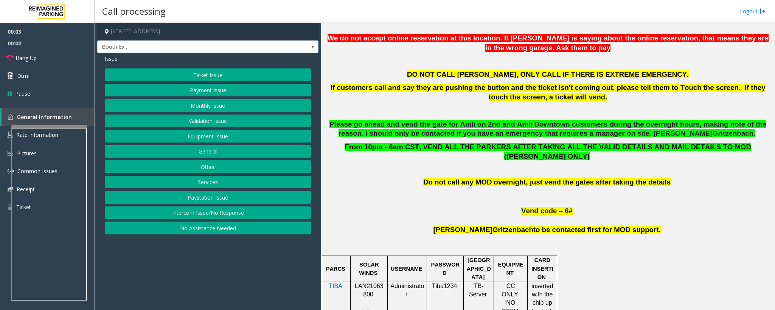
scroll to position [284, 0]
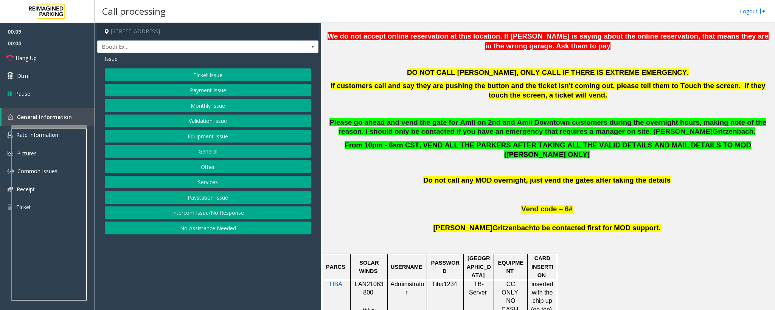
drag, startPoint x: 6, startPoint y: 129, endPoint x: 216, endPoint y: 236, distance: 235.4
click at [216, 234] on button "No Assistance Needed" at bounding box center [208, 228] width 206 height 13
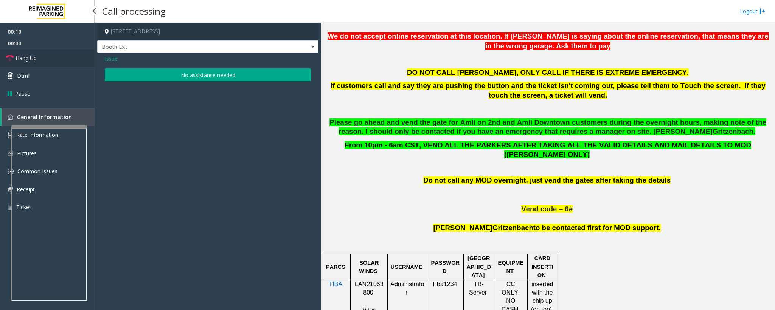
click at [33, 57] on span "Hang Up" at bounding box center [26, 58] width 21 height 8
click at [206, 75] on button "No assistance needed" at bounding box center [208, 74] width 206 height 13
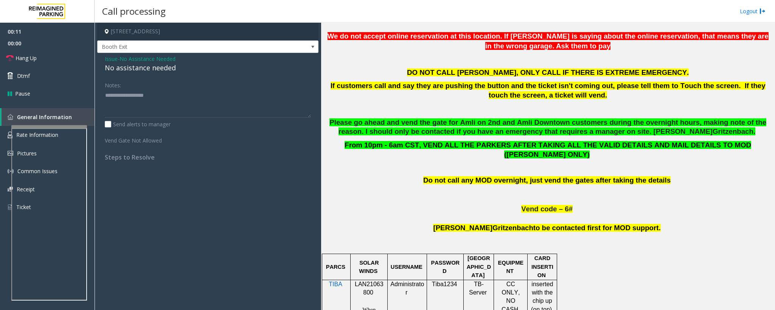
click at [167, 71] on div "No assistance needed" at bounding box center [208, 68] width 206 height 10
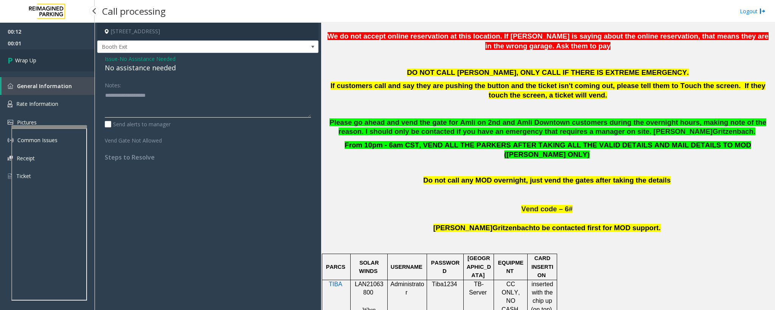
type textarea "**********"
click at [27, 66] on link "Wrap Up" at bounding box center [47, 60] width 95 height 22
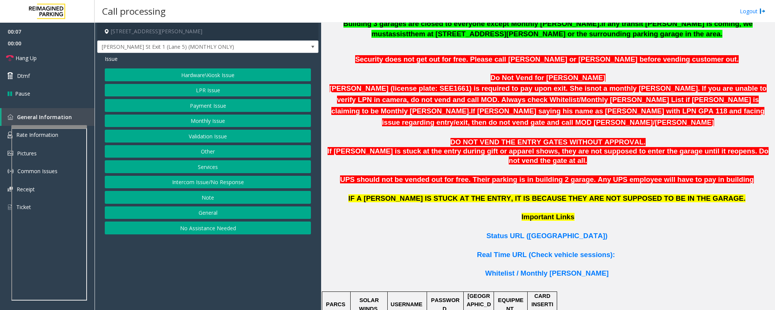
scroll to position [454, 0]
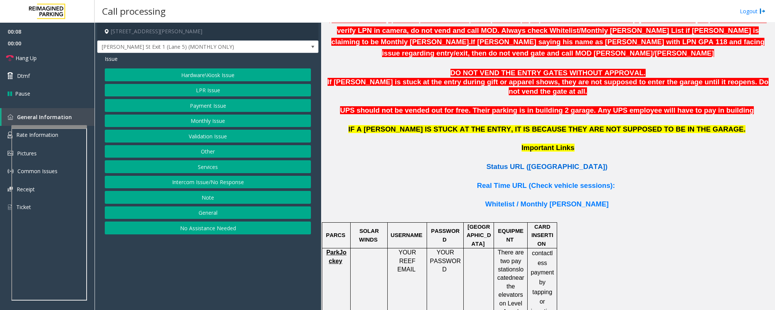
click at [536, 163] on span "Status URL ([GEOGRAPHIC_DATA])" at bounding box center [546, 167] width 121 height 8
click at [208, 124] on button "Monthly Issue" at bounding box center [208, 121] width 206 height 13
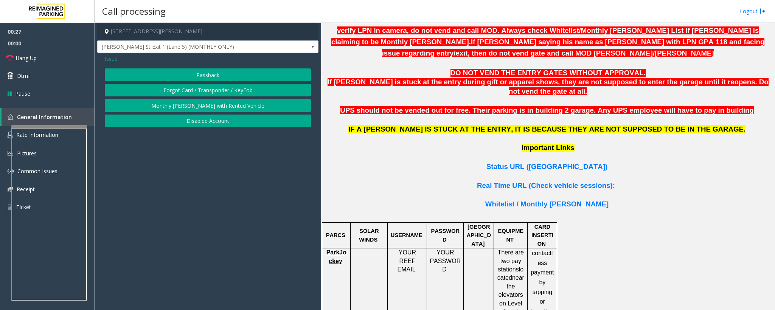
click at [178, 123] on button "Disabled Account" at bounding box center [208, 121] width 206 height 13
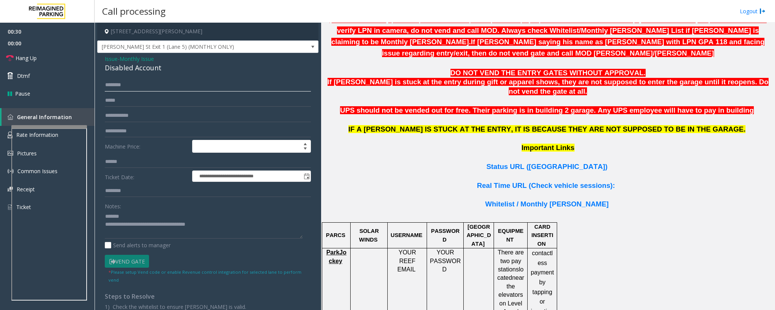
click at [125, 86] on input "text" at bounding box center [208, 85] width 206 height 13
drag, startPoint x: 167, startPoint y: 68, endPoint x: 105, endPoint y: 68, distance: 62.0
click at [105, 68] on div "Disabled Account" at bounding box center [208, 68] width 206 height 10
drag, startPoint x: 220, startPoint y: 225, endPoint x: 137, endPoint y: 230, distance: 83.4
click at [137, 230] on textarea at bounding box center [204, 224] width 198 height 28
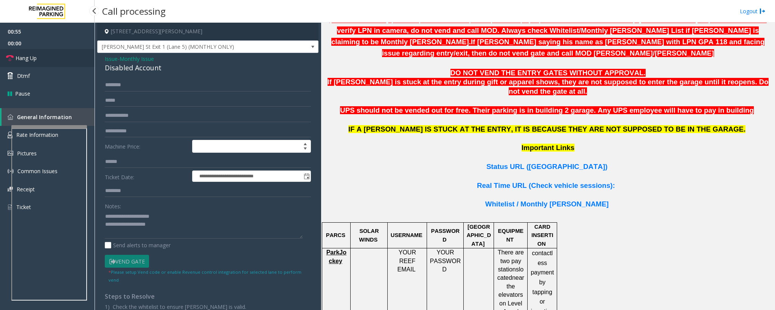
click at [45, 59] on link "Hang Up" at bounding box center [47, 58] width 95 height 18
click at [162, 227] on textarea at bounding box center [204, 224] width 198 height 28
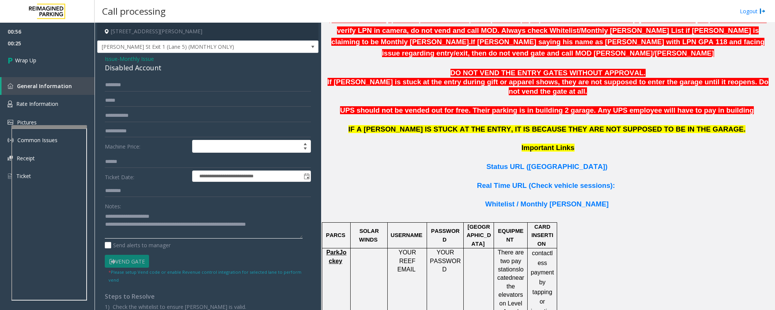
click at [291, 226] on textarea at bounding box center [204, 224] width 198 height 28
click at [284, 229] on textarea at bounding box center [204, 224] width 198 height 28
click at [279, 228] on textarea at bounding box center [204, 224] width 198 height 28
type textarea "**********"
click at [39, 59] on link "Wrap Up" at bounding box center [47, 60] width 95 height 22
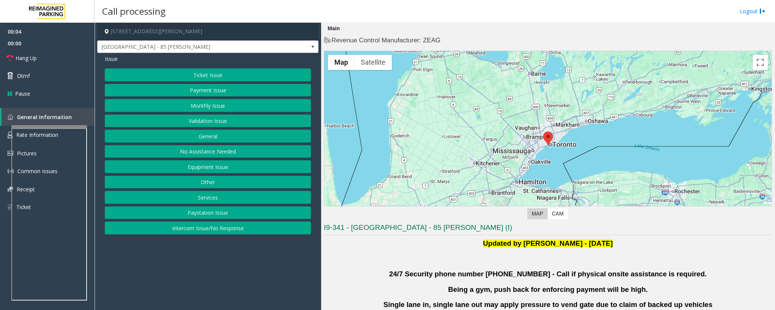
click at [210, 126] on button "Validation Issue" at bounding box center [208, 121] width 206 height 13
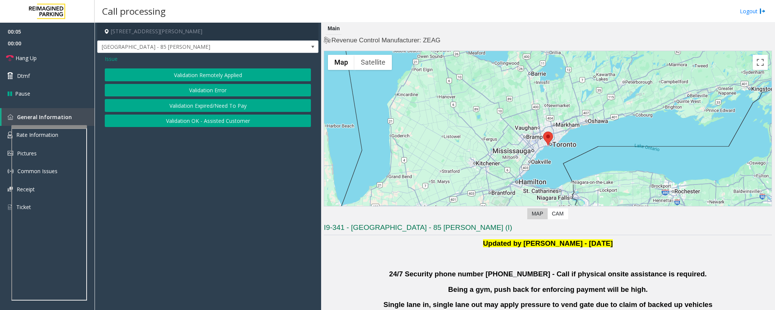
click at [189, 91] on button "Validation Error" at bounding box center [208, 90] width 206 height 13
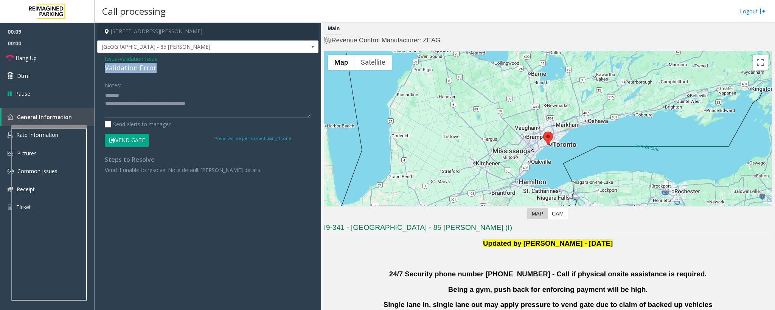
drag, startPoint x: 167, startPoint y: 67, endPoint x: 104, endPoint y: 67, distance: 63.1
click at [104, 67] on div "Issue - Validation Issue Validation Error Notes: Send alerts to manager Vend Ga…" at bounding box center [207, 117] width 221 height 129
click at [174, 94] on textarea at bounding box center [208, 103] width 206 height 28
drag, startPoint x: 217, startPoint y: 110, endPoint x: 137, endPoint y: 112, distance: 79.8
click at [137, 112] on textarea at bounding box center [208, 103] width 206 height 28
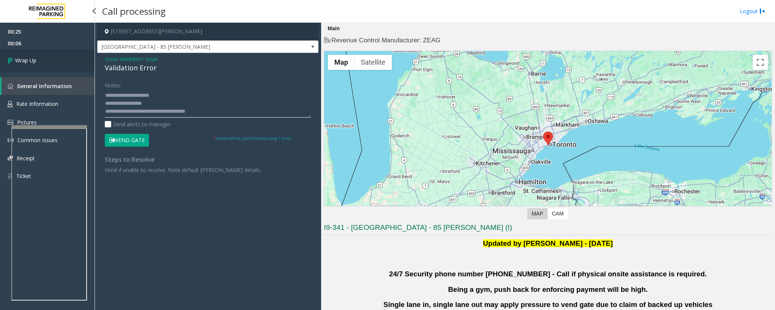
type textarea "**********"
click at [54, 61] on link "Wrap Up" at bounding box center [47, 60] width 95 height 22
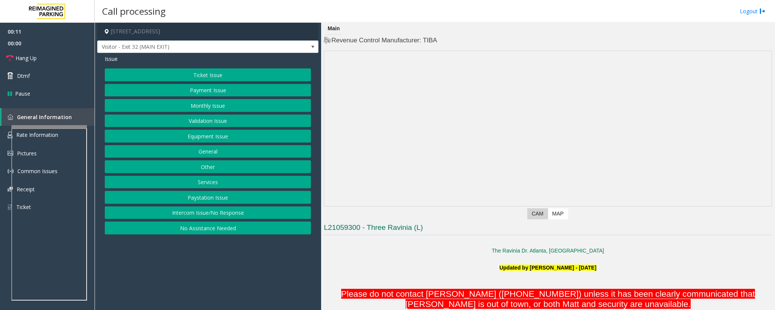
click at [231, 214] on button "Intercom Issue/No Response" at bounding box center [208, 212] width 206 height 13
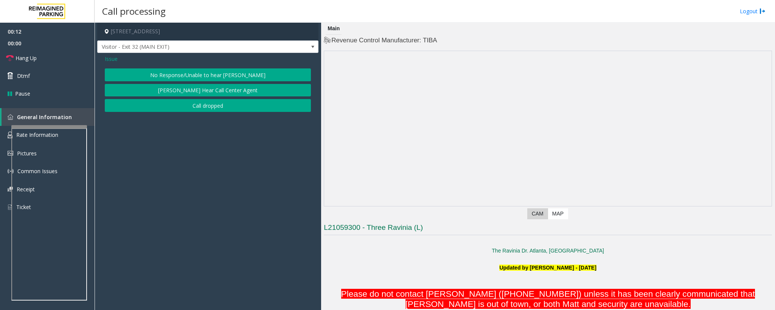
click at [212, 75] on button "No Response/Unable to hear [PERSON_NAME]" at bounding box center [208, 74] width 206 height 13
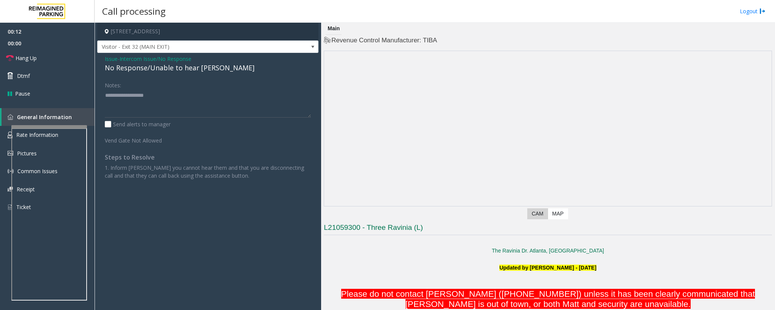
click at [204, 70] on div "No Response/Unable to hear [PERSON_NAME]" at bounding box center [208, 68] width 206 height 10
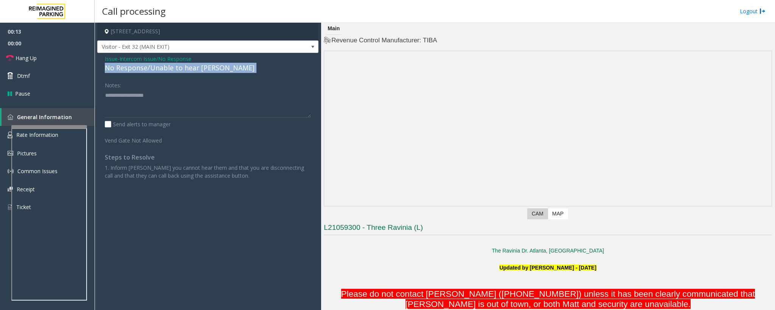
click at [204, 70] on div "No Response/Unable to hear [PERSON_NAME]" at bounding box center [208, 68] width 206 height 10
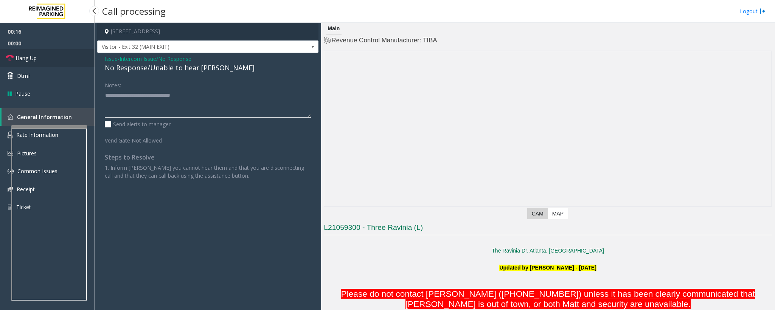
type textarea "**********"
click at [25, 53] on link "Hang Up" at bounding box center [47, 58] width 95 height 18
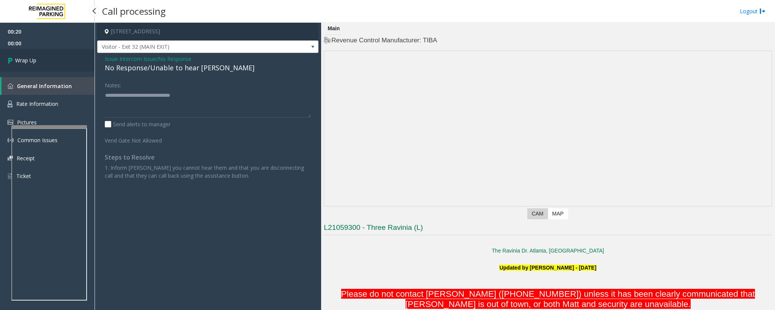
click at [31, 58] on span "Wrap Up" at bounding box center [25, 60] width 21 height 8
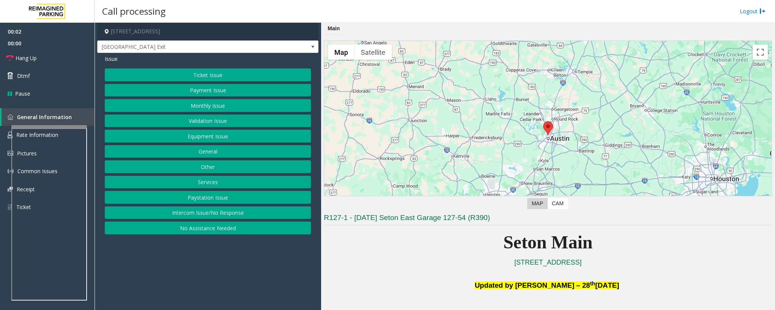
click at [205, 141] on button "Equipment Issue" at bounding box center [208, 136] width 206 height 13
click at [172, 135] on button "Gate / Door Won't Open" at bounding box center [208, 136] width 206 height 13
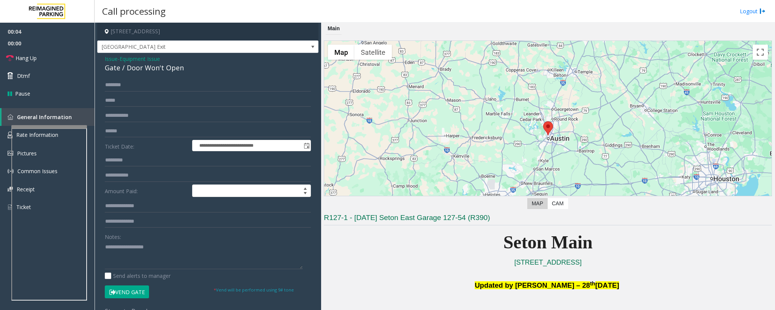
click at [138, 294] on button "Vend Gate" at bounding box center [127, 291] width 44 height 13
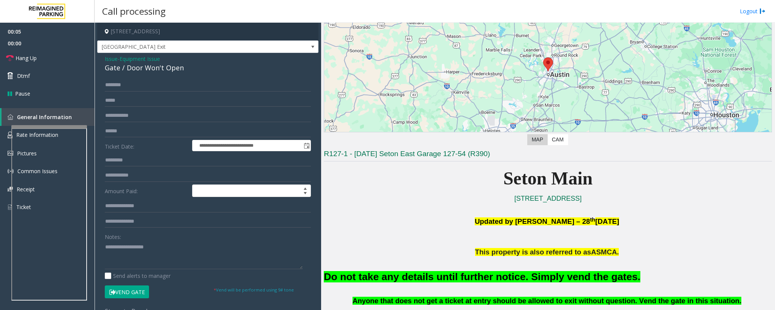
scroll to position [113, 0]
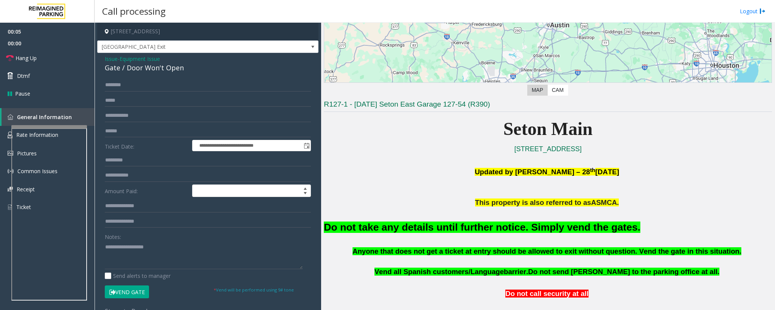
click at [488, 228] on font "Do not take any details until further notice. Simply vend the gates." at bounding box center [482, 227] width 316 height 11
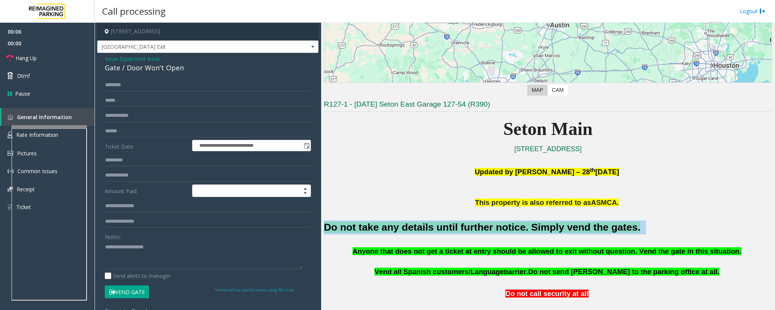
click at [488, 228] on font "Do not take any details until further notice. Simply vend the gates." at bounding box center [482, 227] width 316 height 11
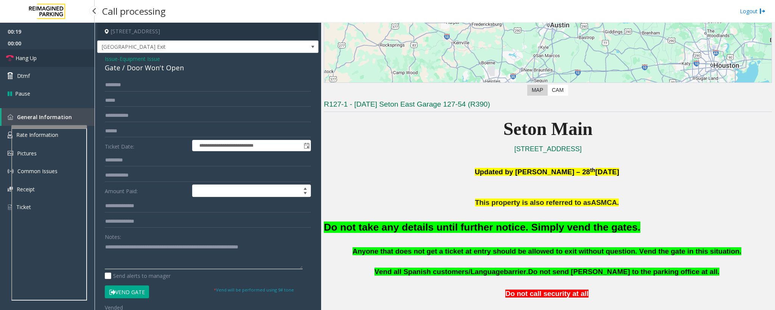
type textarea "**********"
click at [26, 58] on span "Hang Up" at bounding box center [26, 58] width 21 height 8
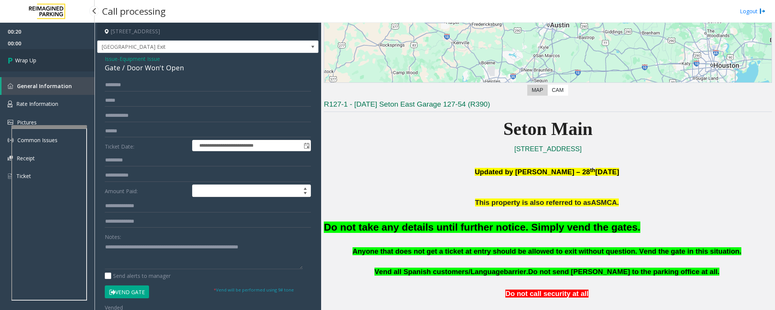
click at [26, 58] on span "Wrap Up" at bounding box center [25, 60] width 21 height 8
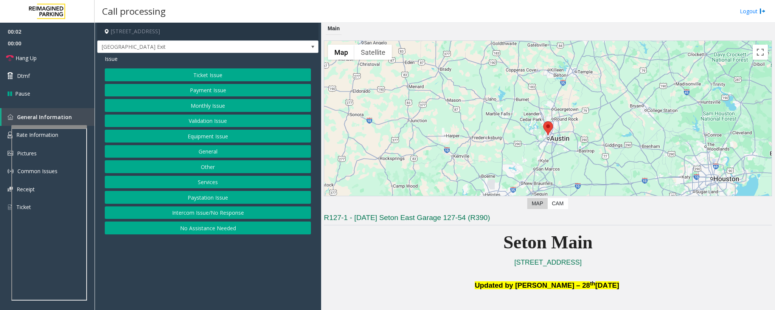
click at [154, 141] on button "Equipment Issue" at bounding box center [208, 136] width 206 height 13
click at [185, 122] on button "Broken Gate" at bounding box center [208, 121] width 206 height 13
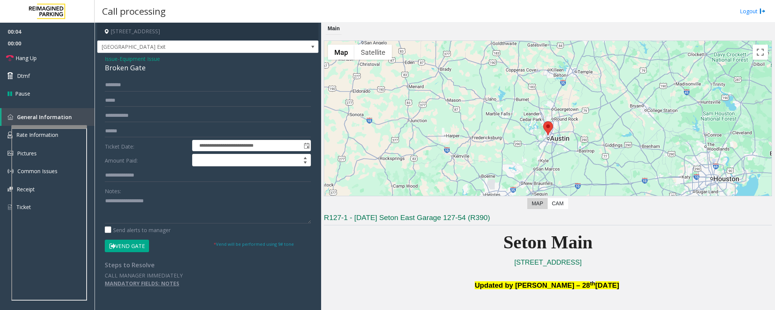
click at [122, 245] on button "Vend Gate" at bounding box center [127, 246] width 44 height 13
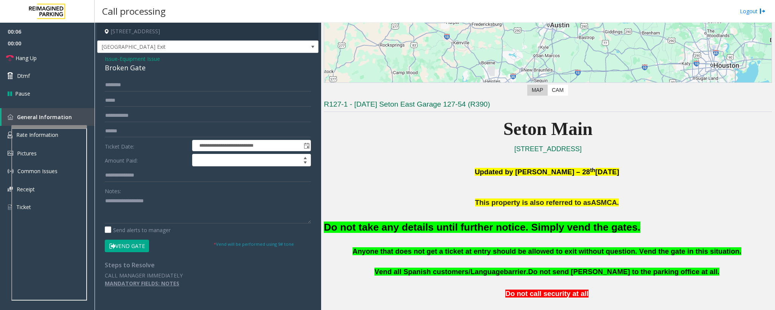
click at [461, 229] on font "Do not take any details until further notice. Simply vend the gates." at bounding box center [482, 227] width 316 height 11
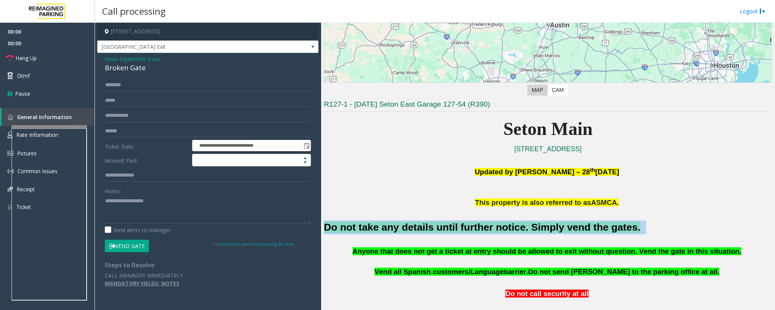
click at [461, 229] on font "Do not take any details until further notice. Simply vend the gates." at bounding box center [482, 227] width 316 height 11
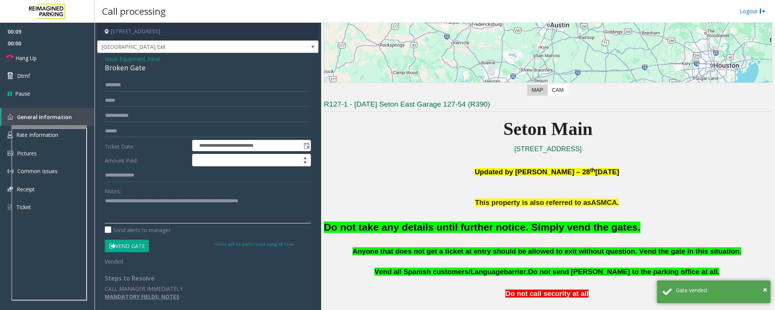
type textarea "**********"
click at [108, 60] on span "Issue" at bounding box center [111, 59] width 13 height 8
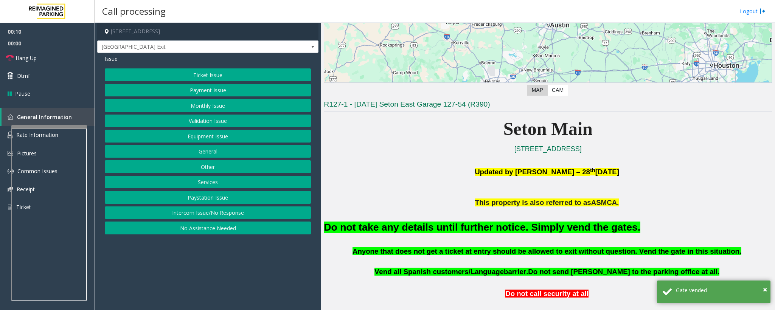
click at [206, 139] on button "Equipment Issue" at bounding box center [208, 136] width 206 height 13
click at [205, 138] on button "Gate / Door Won't Open" at bounding box center [208, 136] width 206 height 13
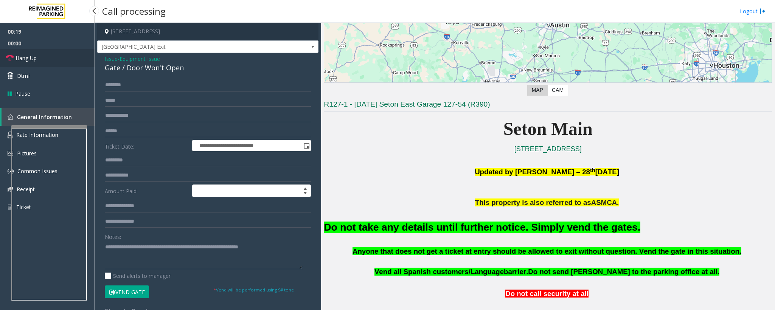
click at [26, 63] on link "Hang Up" at bounding box center [47, 58] width 95 height 18
click at [28, 64] on link "Hang Up" at bounding box center [47, 58] width 95 height 18
click at [39, 59] on link "Hang Up" at bounding box center [47, 58] width 95 height 18
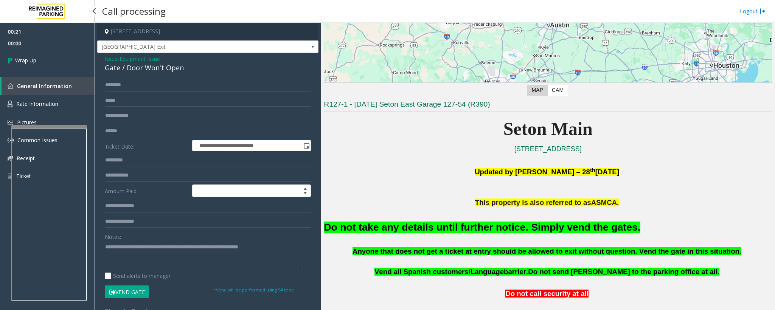
click at [39, 59] on link "Wrap Up" at bounding box center [47, 60] width 95 height 22
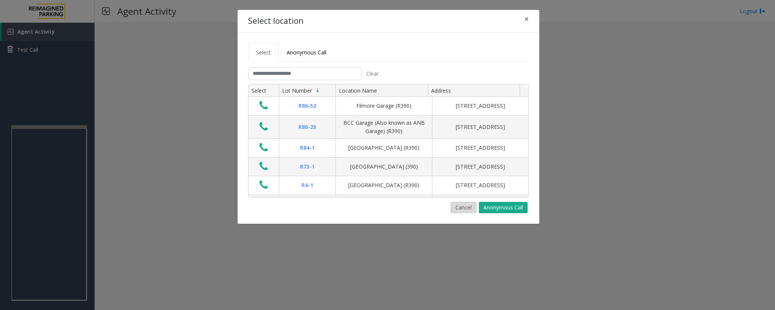
click at [467, 211] on button "Cancel" at bounding box center [463, 207] width 26 height 11
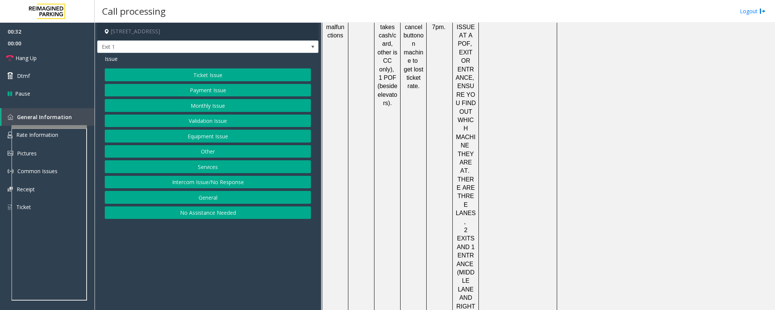
scroll to position [994, 0]
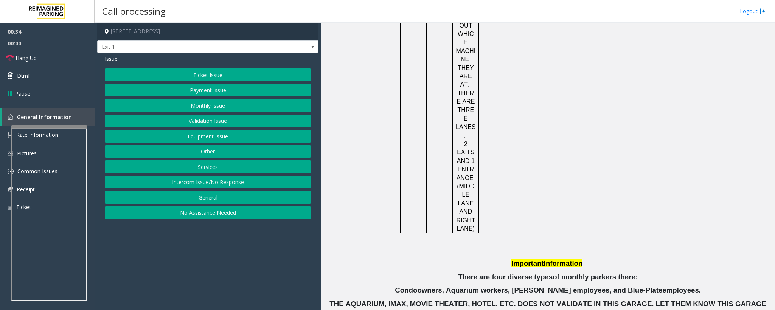
drag, startPoint x: 452, startPoint y: 264, endPoint x: 406, endPoint y: 265, distance: 45.8
drag, startPoint x: 410, startPoint y: 265, endPoint x: 413, endPoint y: 267, distance: 3.9
copy button "[PHONE_NUMBER]"
click at [227, 137] on button "Equipment Issue" at bounding box center [208, 136] width 206 height 13
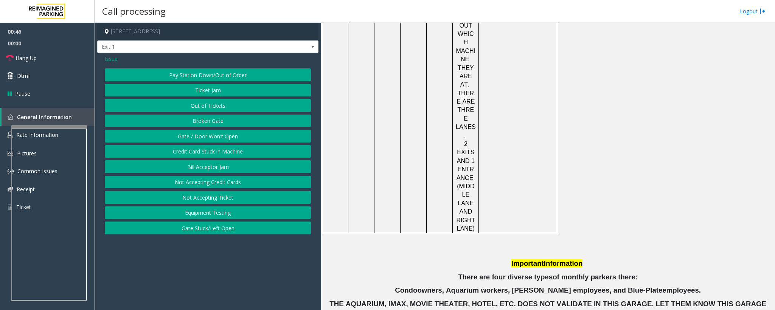
click at [227, 137] on button "Gate / Door Won't Open" at bounding box center [208, 136] width 206 height 13
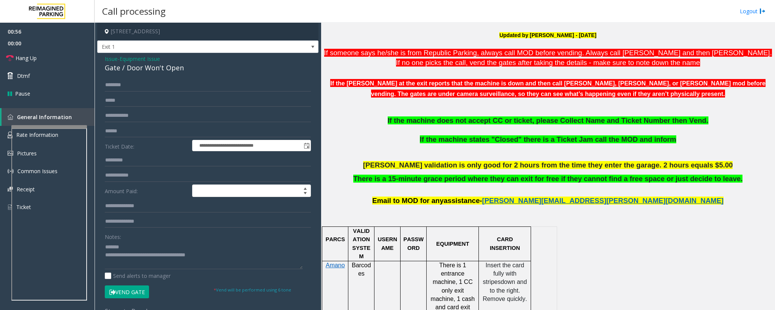
scroll to position [200, 0]
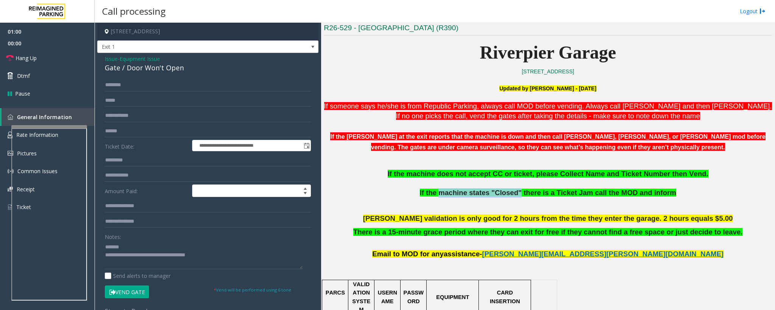
drag, startPoint x: 450, startPoint y: 193, endPoint x: 519, endPoint y: 193, distance: 69.9
click at [519, 193] on span "If the machine states "Closed" there is a Ticket Jam call the MOD and inform" at bounding box center [548, 193] width 256 height 8
click at [214, 253] on textarea at bounding box center [204, 255] width 198 height 28
click at [135, 256] on textarea at bounding box center [204, 255] width 198 height 28
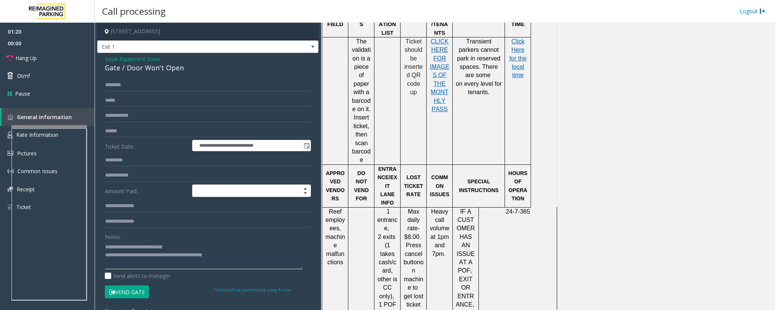
scroll to position [994, 0]
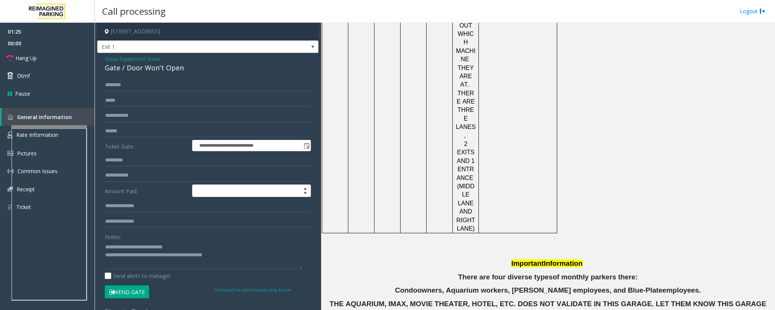
drag, startPoint x: 446, startPoint y: 280, endPoint x: 405, endPoint y: 276, distance: 40.7
copy button "[PHONE_NUMBER]"
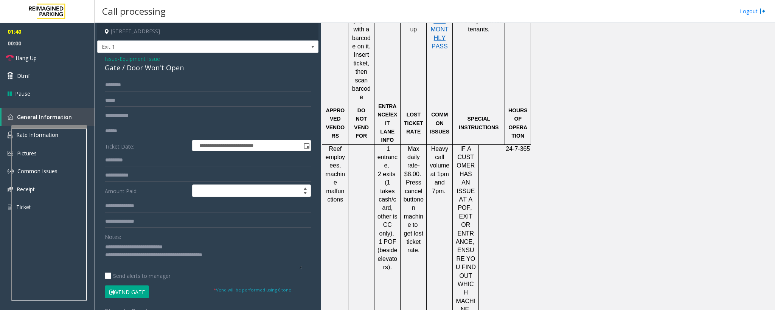
scroll to position [851, 0]
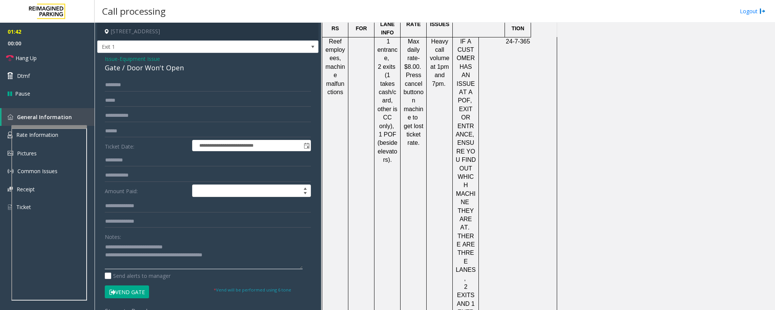
click at [160, 256] on textarea at bounding box center [204, 255] width 198 height 28
click at [158, 255] on textarea at bounding box center [204, 255] width 198 height 28
type textarea "**********"
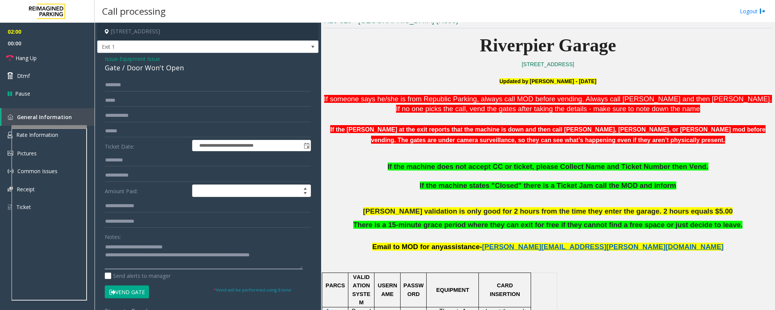
scroll to position [227, 0]
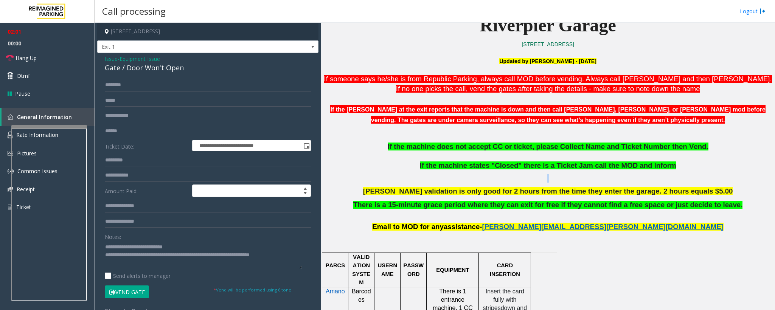
drag, startPoint x: 383, startPoint y: 176, endPoint x: 651, endPoint y: 180, distance: 267.7
click at [651, 180] on p at bounding box center [548, 178] width 448 height 8
click at [126, 127] on input "text" at bounding box center [208, 131] width 206 height 13
type input "******"
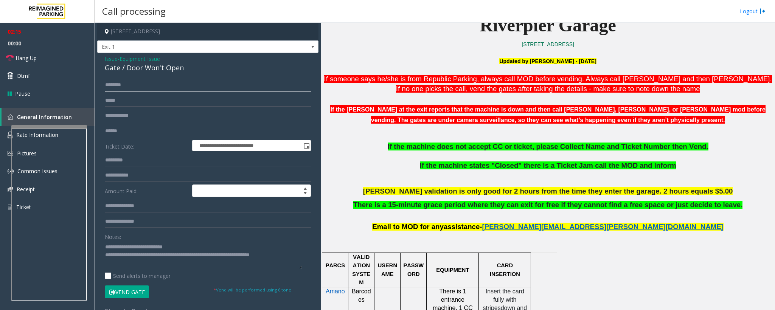
click at [116, 87] on input "text" at bounding box center [208, 85] width 206 height 13
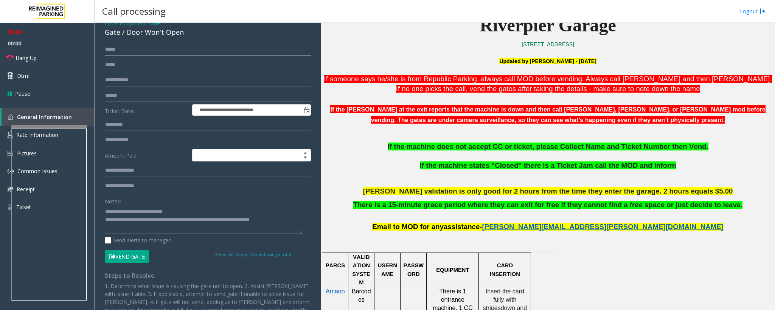
scroll to position [80, 0]
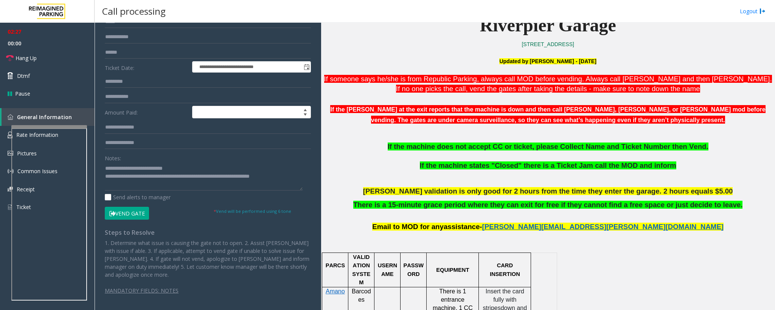
type input "*****"
click at [133, 210] on button "Vend Gate" at bounding box center [127, 213] width 44 height 13
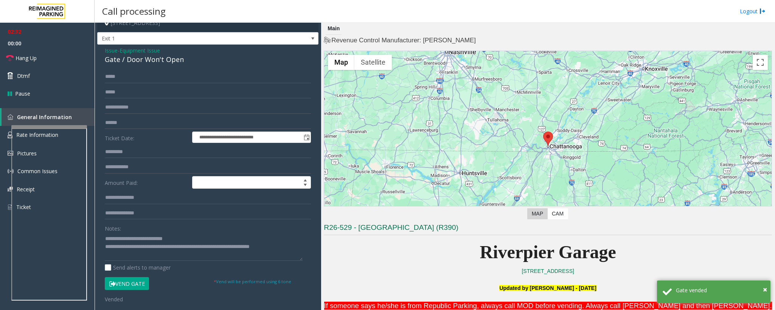
scroll to position [0, 0]
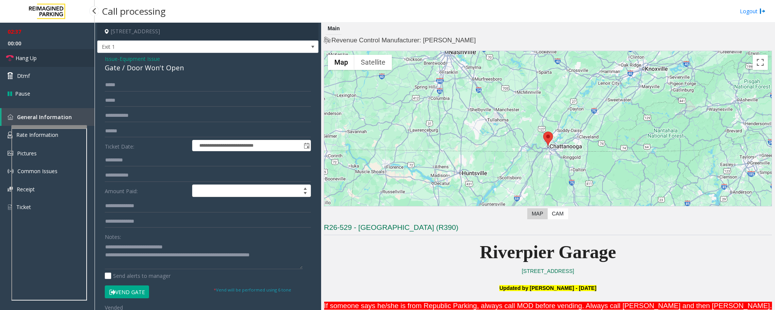
click at [24, 51] on link "Hang Up" at bounding box center [47, 58] width 95 height 18
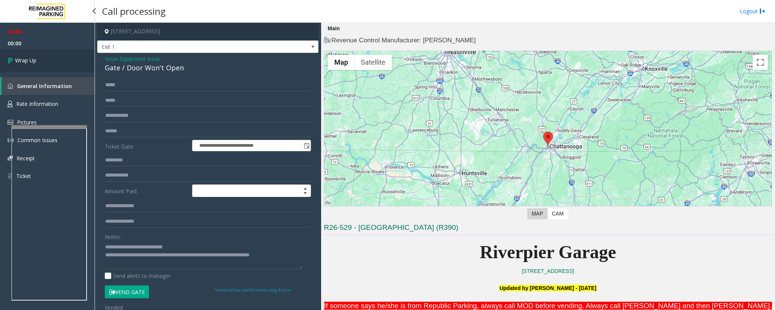
click at [31, 54] on link "Wrap Up" at bounding box center [47, 60] width 95 height 22
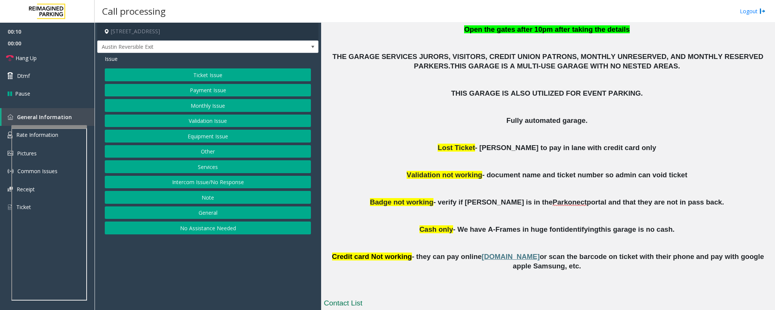
scroll to position [227, 0]
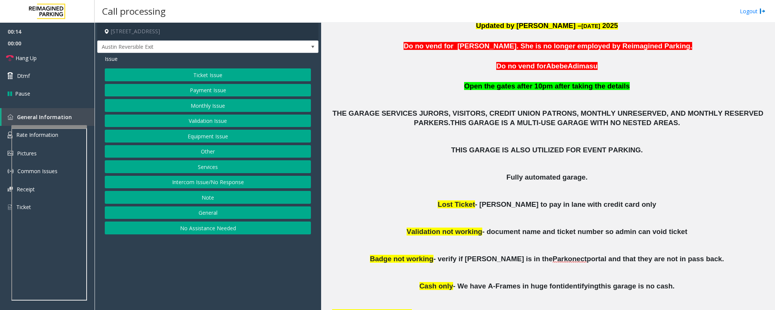
click at [188, 111] on button "Monthly Issue" at bounding box center [208, 105] width 206 height 13
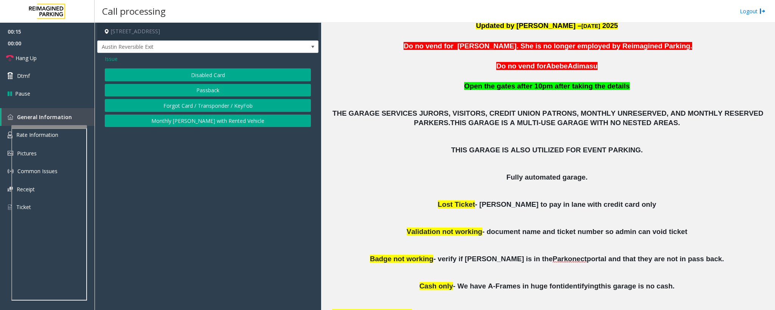
click at [186, 79] on button "Disabled Card" at bounding box center [208, 74] width 206 height 13
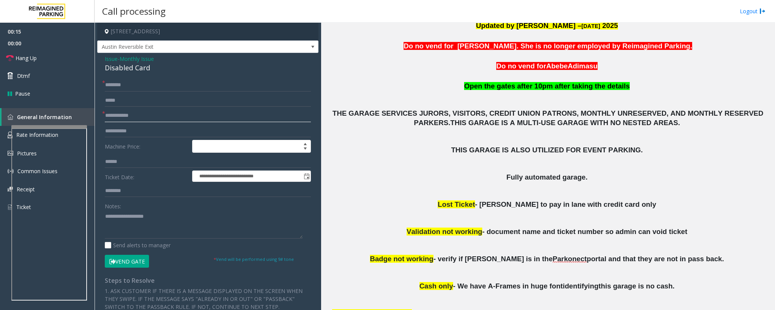
click at [141, 122] on input "text" at bounding box center [208, 115] width 206 height 13
type input "******"
click at [153, 222] on textarea at bounding box center [204, 224] width 198 height 28
paste textarea "**********"
drag, startPoint x: 158, startPoint y: 69, endPoint x: 100, endPoint y: 67, distance: 57.5
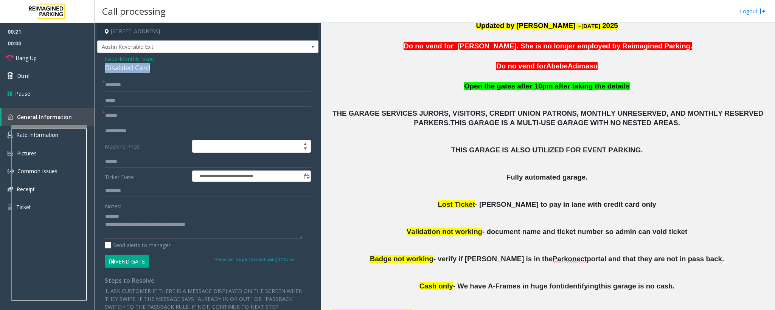
click at [100, 67] on div "**********" at bounding box center [207, 241] width 221 height 377
type textarea "**********"
click at [115, 87] on input "text" at bounding box center [208, 85] width 206 height 13
click at [115, 88] on input "*******" at bounding box center [208, 85] width 206 height 13
click at [118, 89] on input "*******" at bounding box center [208, 85] width 206 height 13
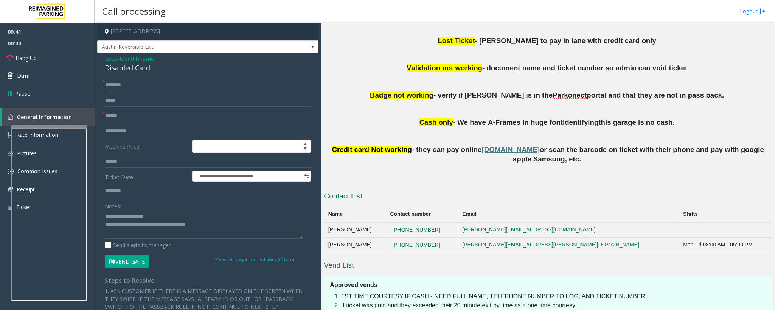
scroll to position [397, 0]
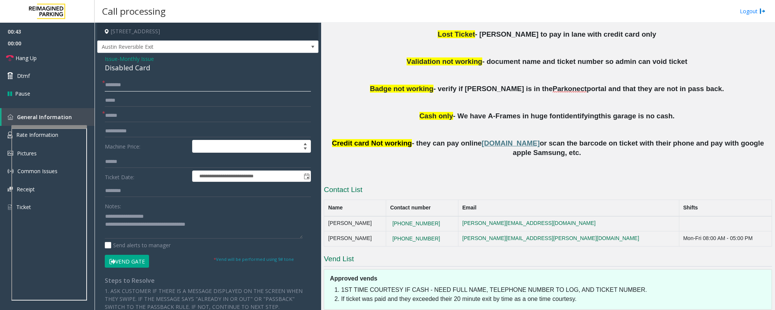
type input "*******"
click at [113, 264] on icon at bounding box center [112, 261] width 6 height 5
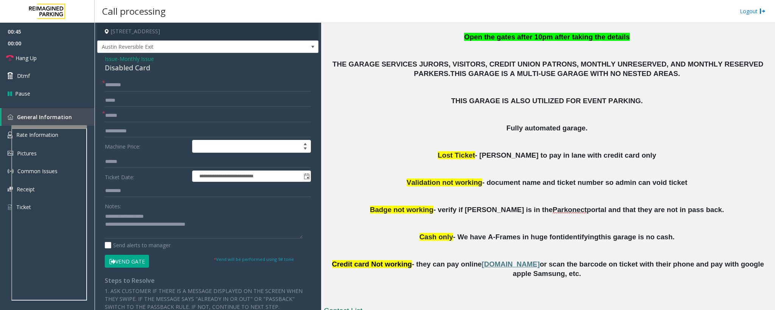
scroll to position [284, 0]
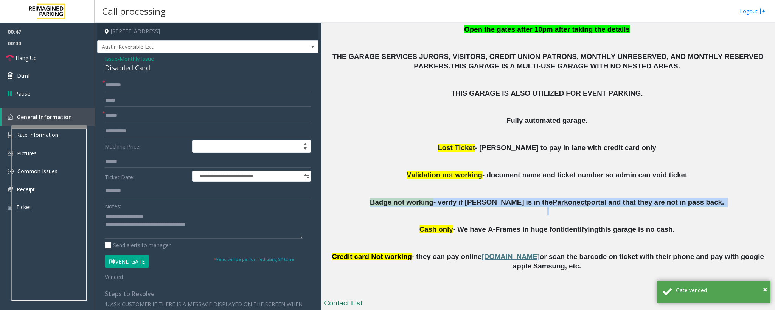
drag, startPoint x: 396, startPoint y: 203, endPoint x: 692, endPoint y: 210, distance: 296.1
click at [692, 210] on div "Updated by [PERSON_NAME] – [DATE] Do no vend for [PERSON_NAME]. She is no longe…" at bounding box center [548, 107] width 448 height 327
click at [692, 210] on p at bounding box center [548, 216] width 448 height 18
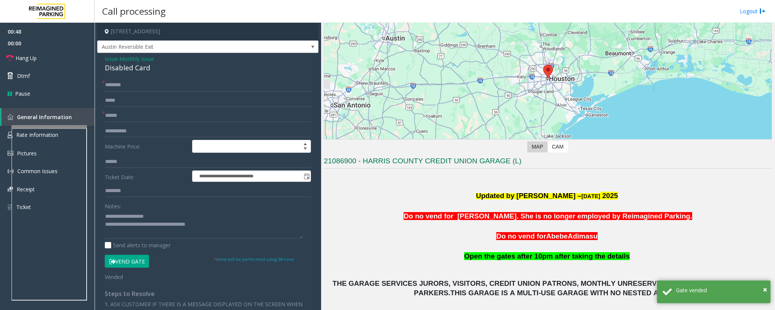
scroll to position [113, 0]
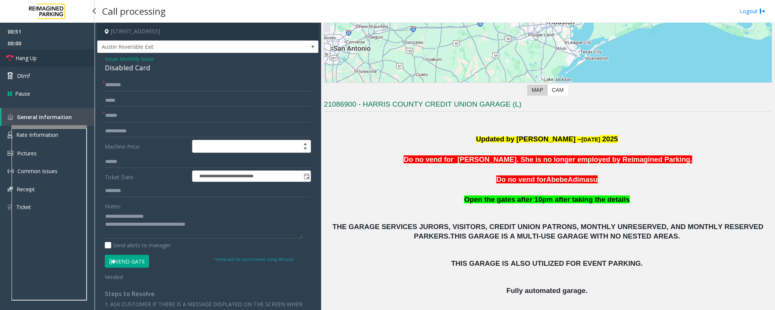
click at [26, 66] on link "Hang Up" at bounding box center [47, 58] width 95 height 18
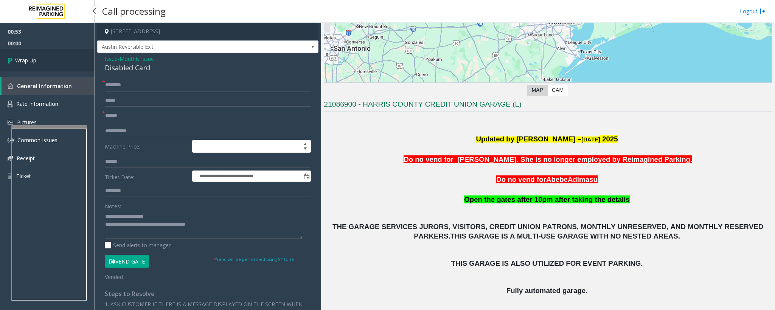
click at [20, 57] on span "Wrap Up" at bounding box center [25, 60] width 21 height 8
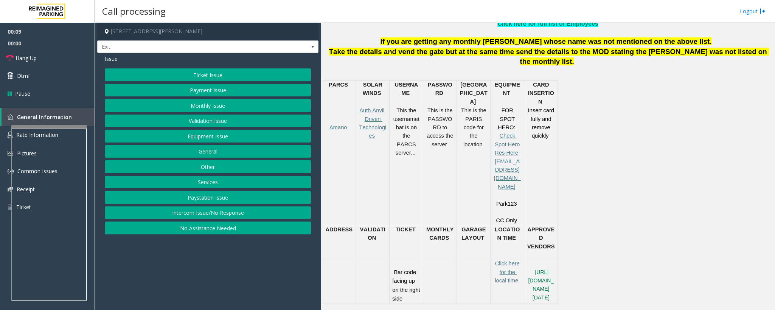
scroll to position [340, 0]
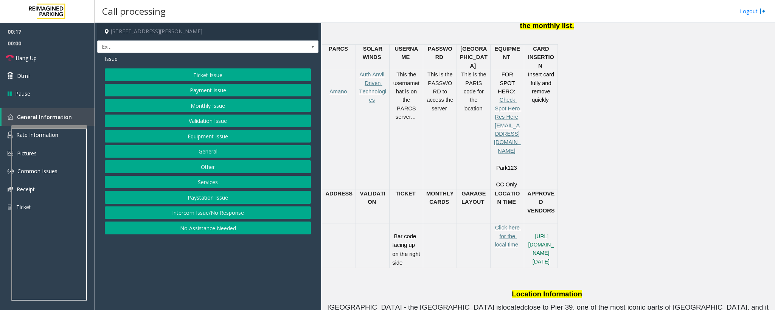
click at [201, 135] on button "Equipment Issue" at bounding box center [208, 136] width 206 height 13
click at [200, 93] on button "Ticket Jam" at bounding box center [208, 90] width 206 height 13
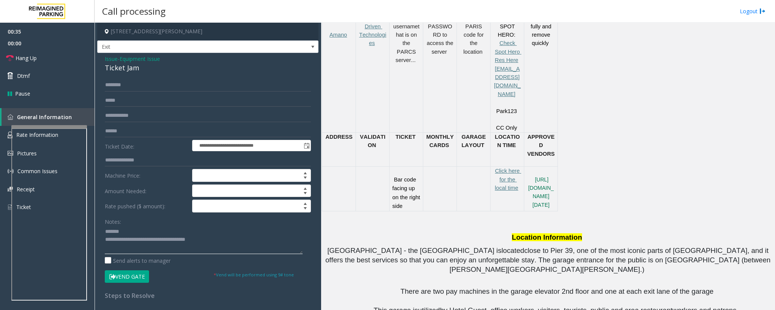
scroll to position [643, 0]
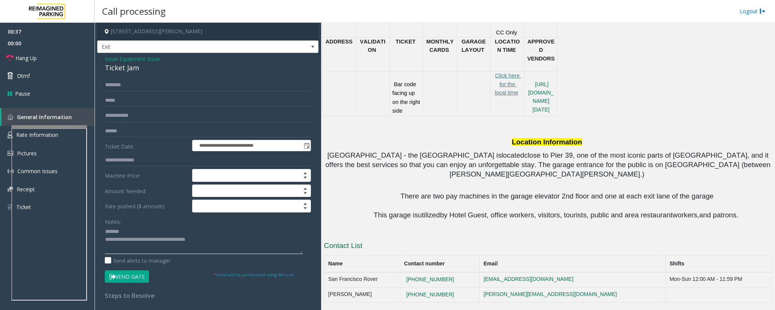
type textarea "**********"
click at [108, 60] on span "Issue" at bounding box center [111, 59] width 13 height 8
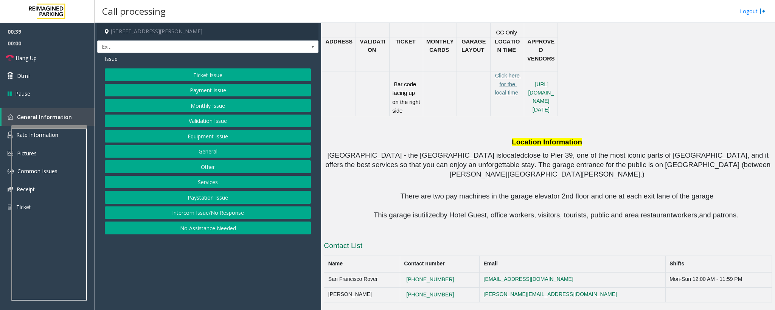
click at [199, 108] on button "Monthly Issue" at bounding box center [208, 105] width 206 height 13
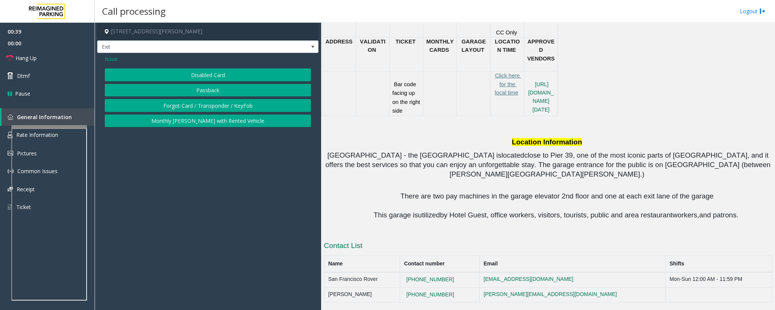
click at [188, 75] on button "Disabled Card" at bounding box center [208, 74] width 206 height 13
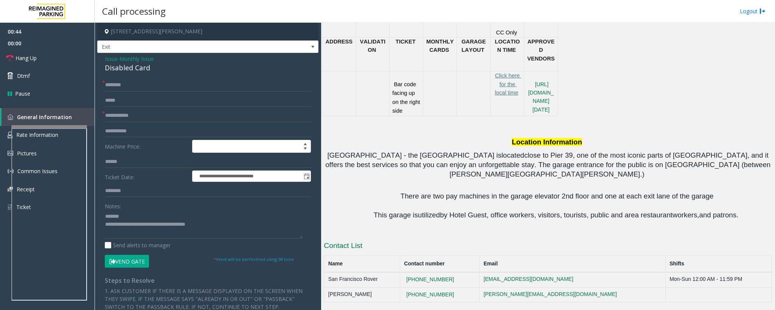
click at [136, 70] on div "Disabled Card" at bounding box center [208, 68] width 206 height 10
click at [151, 71] on div "Disabled Card" at bounding box center [208, 68] width 206 height 10
click at [131, 61] on span "Monthly Issue" at bounding box center [136, 59] width 34 height 8
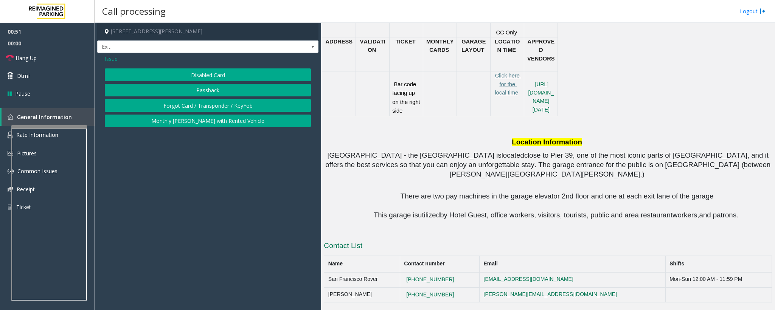
click at [202, 76] on button "Disabled Card" at bounding box center [208, 74] width 206 height 13
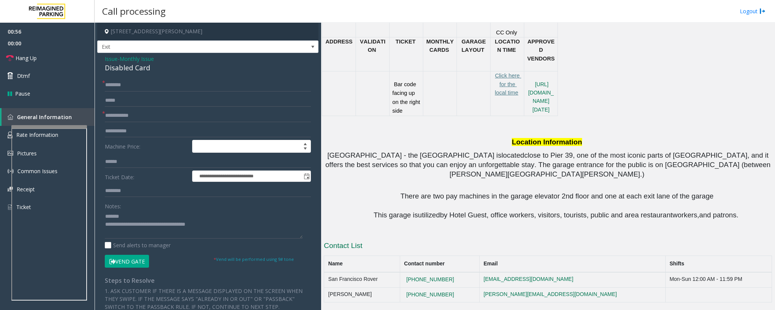
drag, startPoint x: 465, startPoint y: 279, endPoint x: 400, endPoint y: 279, distance: 65.4
click at [400, 279] on tr "San Francisco Rover [PHONE_NUMBER] [EMAIL_ADDRESS][DOMAIN_NAME] Mon-Sun 12:00 A…" at bounding box center [548, 279] width 448 height 15
copy tr "[PHONE_NUMBER]"
click at [134, 221] on textarea at bounding box center [204, 224] width 198 height 28
click at [133, 217] on textarea at bounding box center [204, 224] width 198 height 28
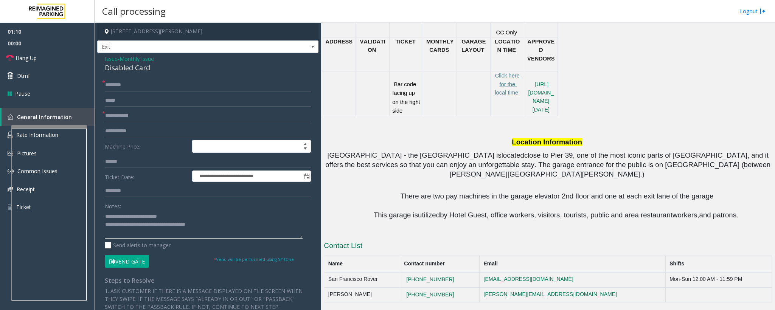
type textarea "**********"
click at [116, 93] on form "**********" at bounding box center [208, 173] width 206 height 189
click at [115, 82] on input "text" at bounding box center [208, 85] width 206 height 13
type input "**"
click at [129, 116] on input "text" at bounding box center [208, 115] width 206 height 13
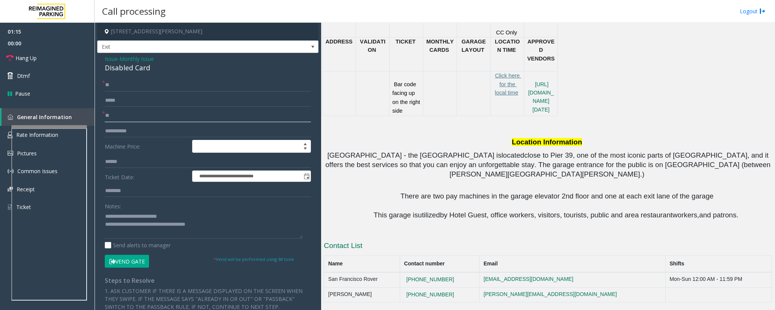
type input "**"
click at [161, 217] on textarea at bounding box center [204, 224] width 198 height 28
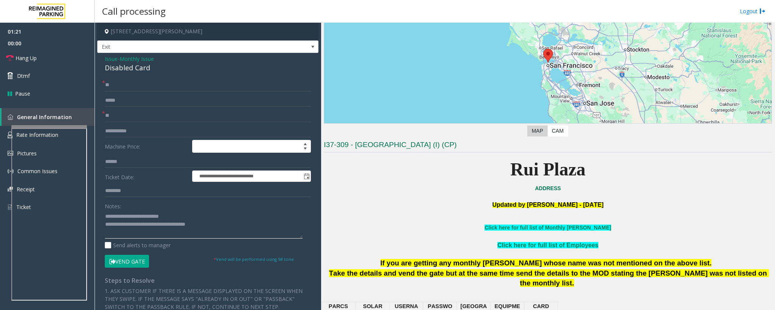
scroll to position [76, 0]
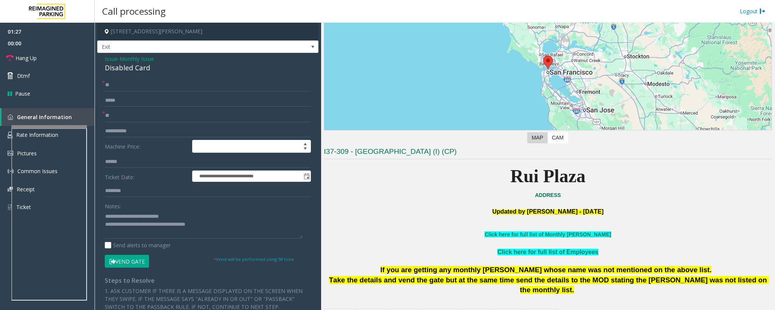
drag, startPoint x: 457, startPoint y: 178, endPoint x: 608, endPoint y: 189, distance: 151.2
click at [608, 189] on p "Rui Plaza" at bounding box center [548, 176] width 448 height 29
click at [185, 218] on textarea at bounding box center [204, 224] width 198 height 28
drag, startPoint x: 492, startPoint y: 175, endPoint x: 724, endPoint y: 183, distance: 231.9
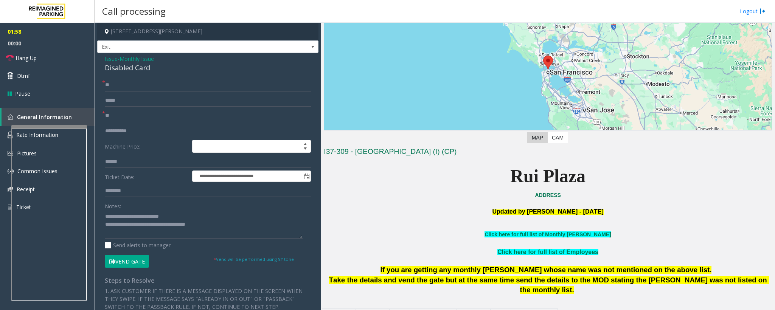
click at [724, 183] on p "Rui Plaza" at bounding box center [548, 176] width 448 height 29
click at [137, 226] on textarea at bounding box center [204, 224] width 198 height 28
type textarea "**********"
click at [112, 118] on input "**" at bounding box center [208, 115] width 206 height 13
click at [118, 117] on input "**" at bounding box center [208, 115] width 206 height 13
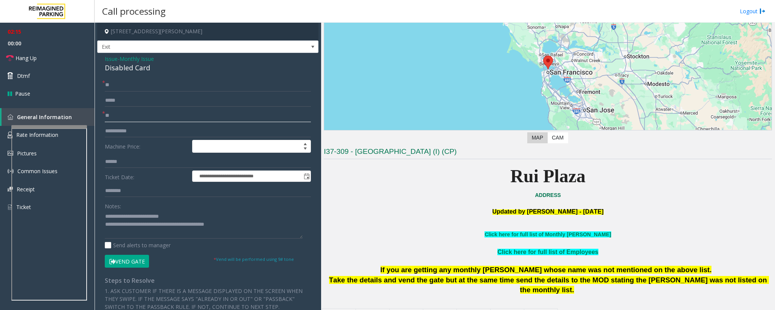
type input "*"
type input "**"
click at [112, 87] on input "**" at bounding box center [208, 85] width 206 height 13
type input "*"
click at [119, 84] on input "text" at bounding box center [208, 85] width 206 height 13
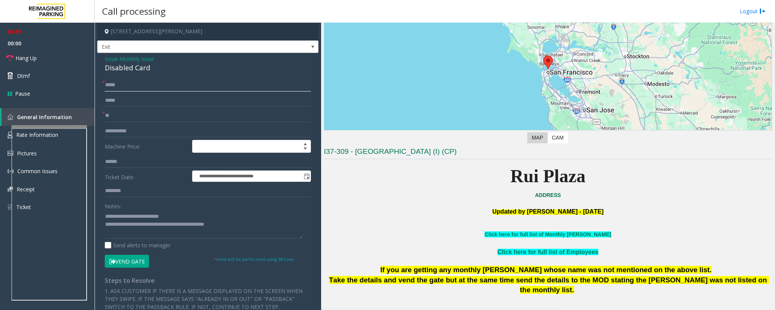
type input "*****"
click at [129, 259] on button "Vend Gate" at bounding box center [127, 261] width 44 height 13
click at [130, 264] on button "Vend Gate" at bounding box center [127, 261] width 44 height 13
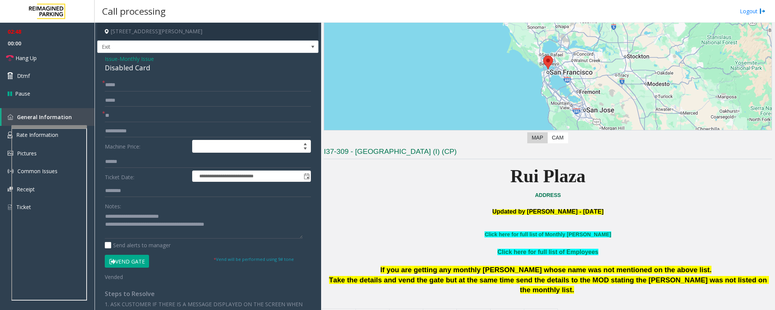
click at [130, 264] on button "Vend Gate" at bounding box center [127, 261] width 44 height 13
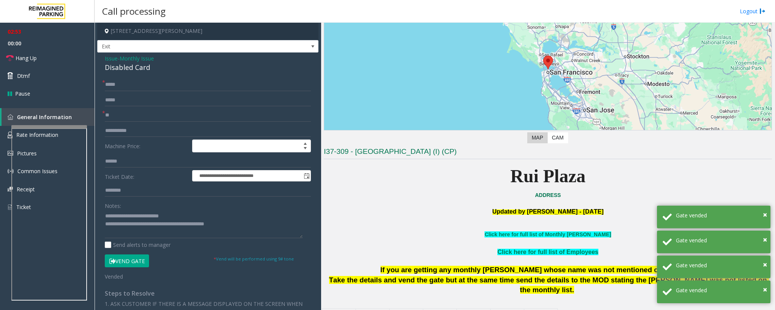
scroll to position [0, 0]
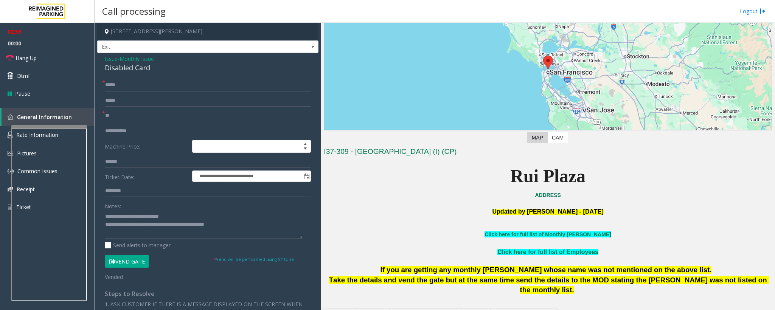
drag, startPoint x: 493, startPoint y: 178, endPoint x: 637, endPoint y: 175, distance: 144.1
click at [637, 175] on p "Rui Plaza" at bounding box center [548, 176] width 448 height 29
click at [637, 180] on p "Rui Plaza" at bounding box center [548, 176] width 448 height 29
drag, startPoint x: 478, startPoint y: 174, endPoint x: 645, endPoint y: 170, distance: 167.5
click at [645, 170] on p "Rui Plaza" at bounding box center [548, 176] width 448 height 29
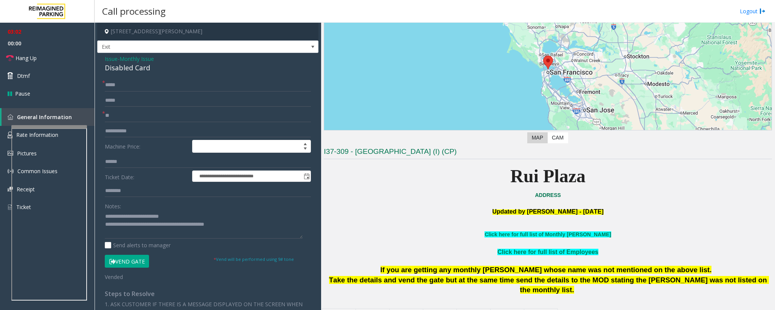
click at [645, 170] on p "Rui Plaza" at bounding box center [548, 176] width 448 height 29
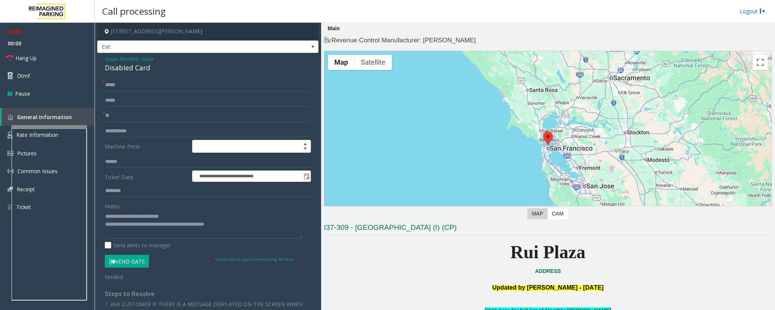
drag, startPoint x: 608, startPoint y: 255, endPoint x: 476, endPoint y: 251, distance: 132.8
click at [476, 251] on p "Rui Plaza" at bounding box center [548, 252] width 448 height 29
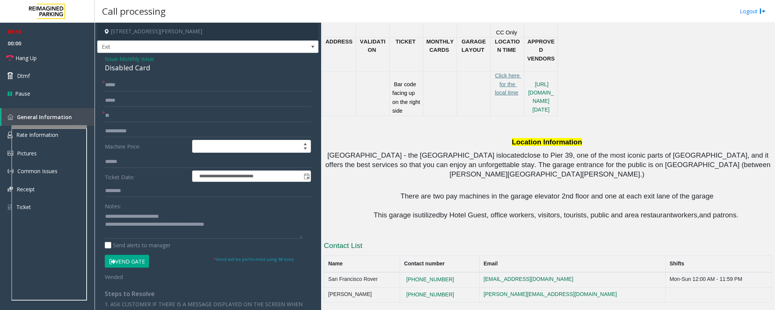
scroll to position [643, 0]
drag, startPoint x: 468, startPoint y: 278, endPoint x: 411, endPoint y: 277, distance: 57.5
click at [411, 277] on tr "San Francisco Rover [PHONE_NUMBER] [EMAIL_ADDRESS][DOMAIN_NAME] Mon-Sun 12:00 A…" at bounding box center [548, 279] width 448 height 15
copy tr "[PHONE_NUMBER]"
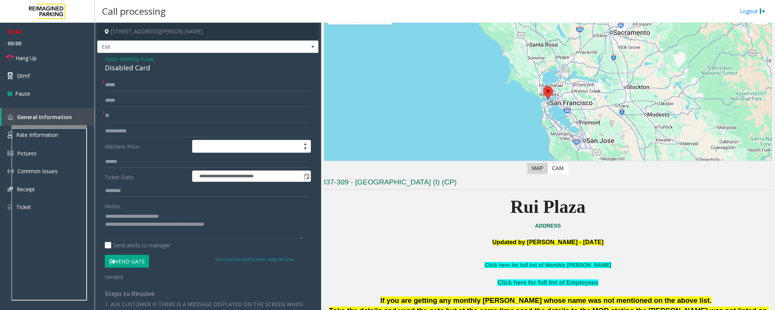
scroll to position [0, 0]
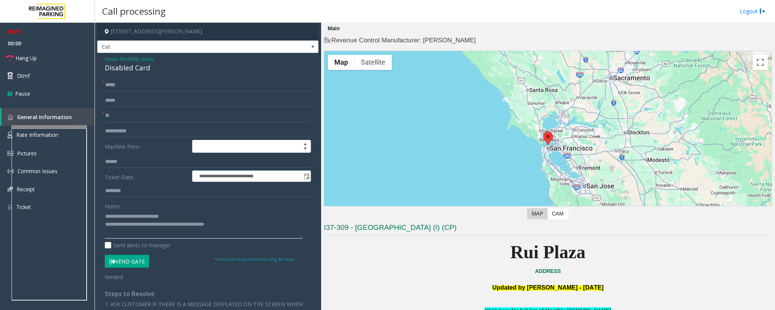
click at [246, 226] on textarea at bounding box center [204, 224] width 198 height 28
drag, startPoint x: 241, startPoint y: 227, endPoint x: 124, endPoint y: 213, distance: 117.7
click at [124, 213] on textarea at bounding box center [204, 224] width 198 height 28
drag, startPoint x: 489, startPoint y: 255, endPoint x: 656, endPoint y: 261, distance: 166.5
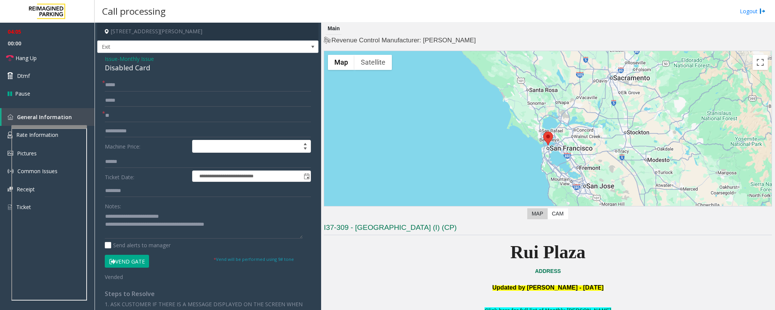
click at [656, 261] on p "Rui Plaza" at bounding box center [548, 252] width 448 height 29
drag, startPoint x: 450, startPoint y: 253, endPoint x: 654, endPoint y: 253, distance: 204.2
click at [654, 253] on p "Rui Plaza" at bounding box center [548, 252] width 448 height 29
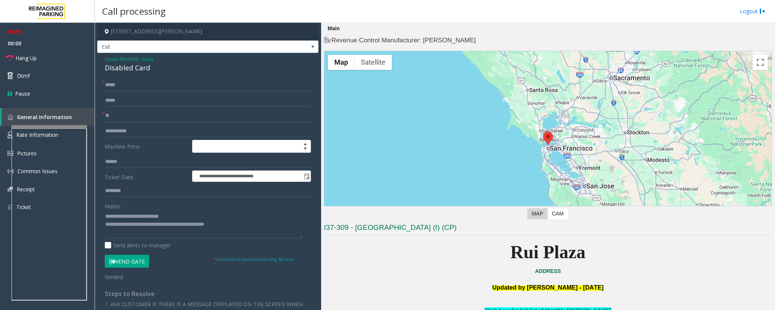
drag, startPoint x: 481, startPoint y: 230, endPoint x: 323, endPoint y: 224, distance: 158.2
click at [323, 224] on div "Main Revenue Control Manufacturer: [PERSON_NAME] ← Move left → Move right ↑ Mov…" at bounding box center [547, 166] width 453 height 287
click at [346, 262] on p "Rui Plaza" at bounding box center [548, 252] width 448 height 29
click at [357, 275] on p "ADDRESS" at bounding box center [548, 271] width 448 height 8
drag, startPoint x: 493, startPoint y: 228, endPoint x: 325, endPoint y: 228, distance: 168.6
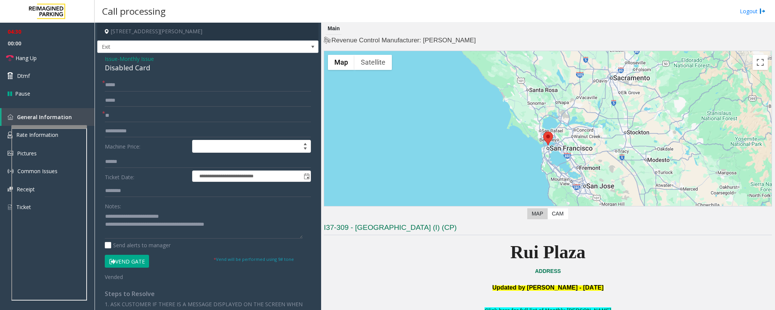
click at [325, 228] on h3 "I37-309 - [GEOGRAPHIC_DATA] (I) (CP)" at bounding box center [548, 229] width 448 height 12
click at [344, 256] on p "Rui Plaza" at bounding box center [548, 252] width 448 height 29
click at [239, 227] on textarea at bounding box center [204, 224] width 198 height 28
drag, startPoint x: 498, startPoint y: 225, endPoint x: 320, endPoint y: 227, distance: 178.1
click at [320, 227] on div "**********" at bounding box center [435, 166] width 680 height 287
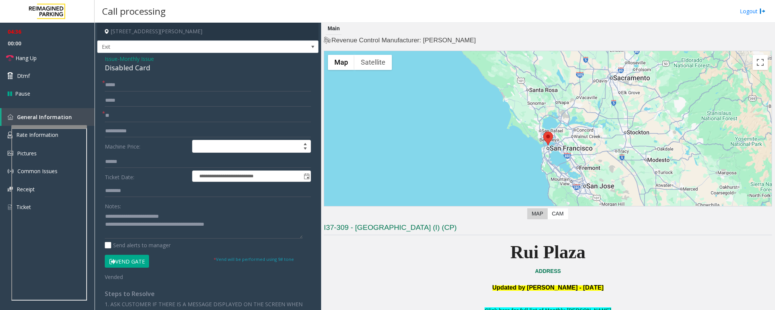
click at [339, 248] on p "Rui Plaza" at bounding box center [548, 252] width 448 height 29
drag, startPoint x: 486, startPoint y: 226, endPoint x: 321, endPoint y: 229, distance: 164.5
click at [321, 229] on div "Main Revenue Control Manufacturer: [PERSON_NAME] ← Move left → Move right ↑ Mov…" at bounding box center [547, 166] width 453 height 287
click at [341, 267] on p "Rui Plaza" at bounding box center [548, 252] width 448 height 29
click at [240, 228] on textarea at bounding box center [204, 224] width 198 height 28
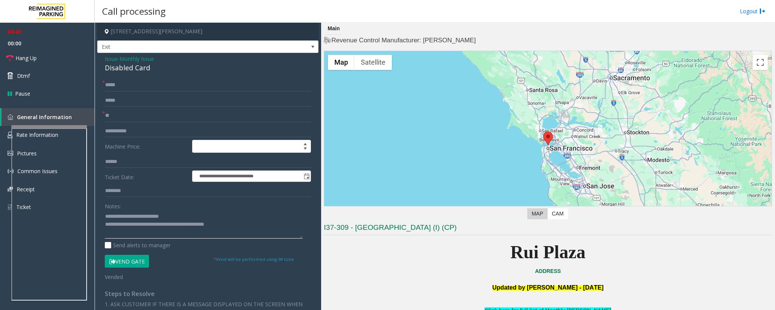
drag, startPoint x: 245, startPoint y: 226, endPoint x: 157, endPoint y: 225, distance: 88.5
click at [157, 225] on textarea at bounding box center [204, 224] width 198 height 28
click at [240, 231] on textarea at bounding box center [204, 224] width 198 height 28
drag, startPoint x: 239, startPoint y: 226, endPoint x: 156, endPoint y: 227, distance: 83.6
click at [156, 227] on textarea at bounding box center [204, 224] width 198 height 28
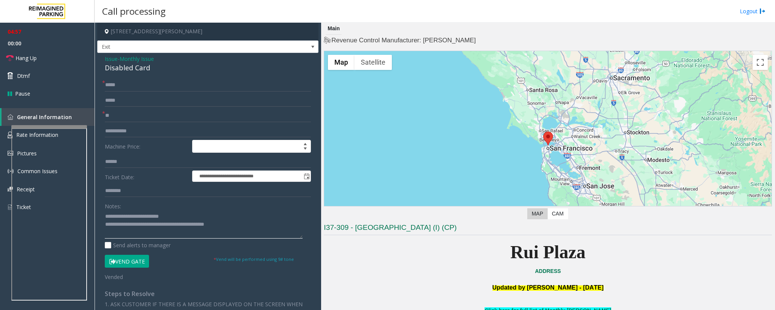
click at [170, 231] on textarea at bounding box center [204, 224] width 198 height 28
click at [236, 226] on textarea at bounding box center [204, 224] width 198 height 28
click at [234, 227] on textarea at bounding box center [204, 224] width 198 height 28
click at [23, 59] on span "Hang Up" at bounding box center [26, 58] width 21 height 8
click at [237, 222] on textarea at bounding box center [204, 224] width 198 height 28
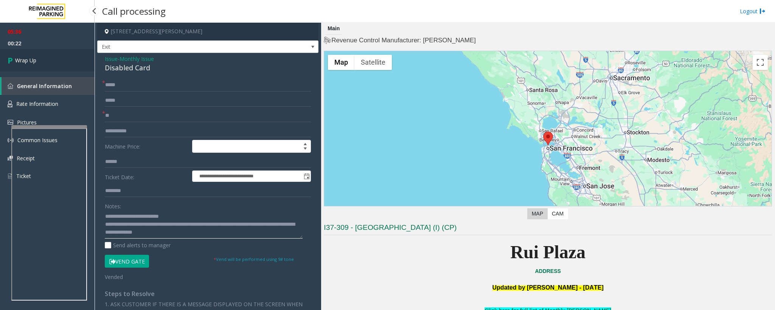
type textarea "**********"
click at [61, 66] on link "Wrap Up" at bounding box center [47, 60] width 95 height 22
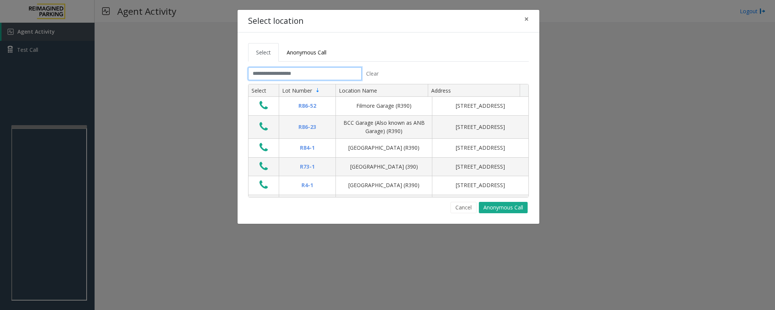
click at [310, 80] on input "text" at bounding box center [304, 73] width 113 height 13
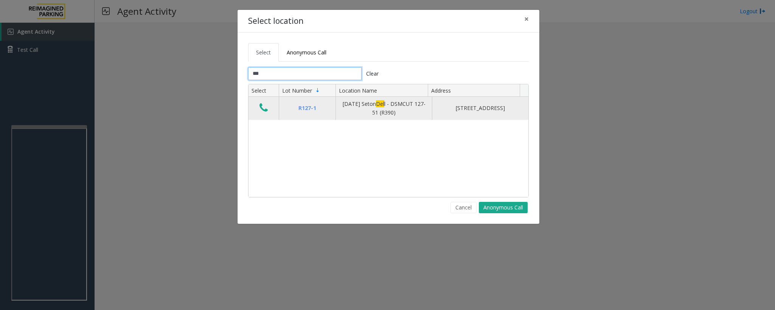
type input "***"
click at [261, 113] on icon "Data table" at bounding box center [263, 107] width 8 height 11
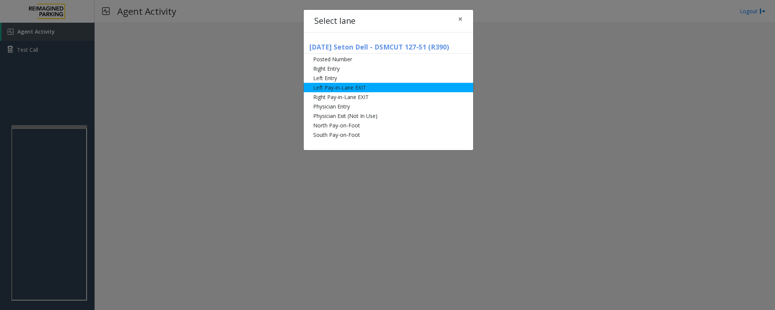
click at [354, 91] on li "Left Pay-in-Lane EXIT" at bounding box center [388, 87] width 169 height 9
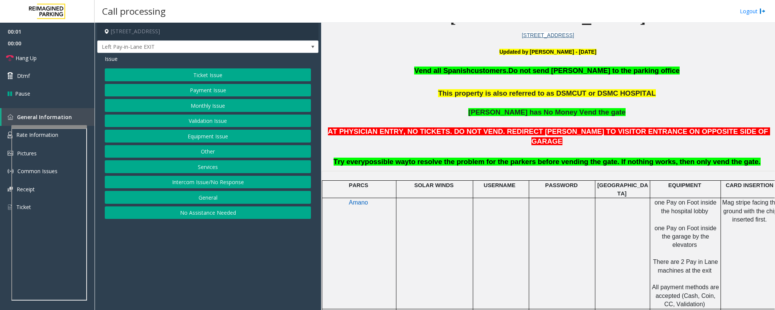
scroll to position [227, 0]
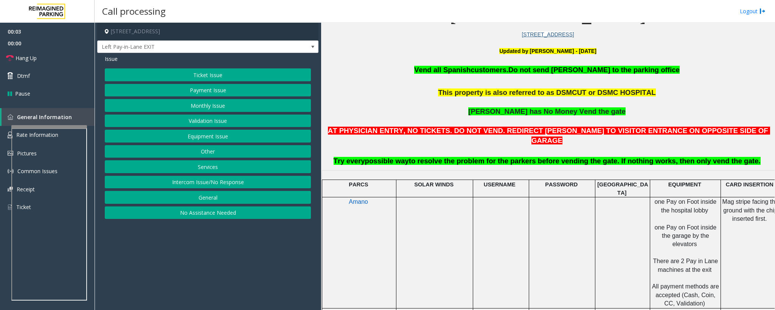
click at [203, 108] on button "Monthly Issue" at bounding box center [208, 105] width 206 height 13
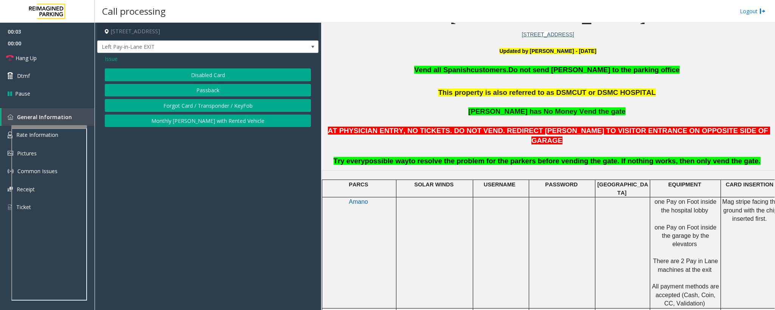
click at [201, 69] on button "Disabled Card" at bounding box center [208, 74] width 206 height 13
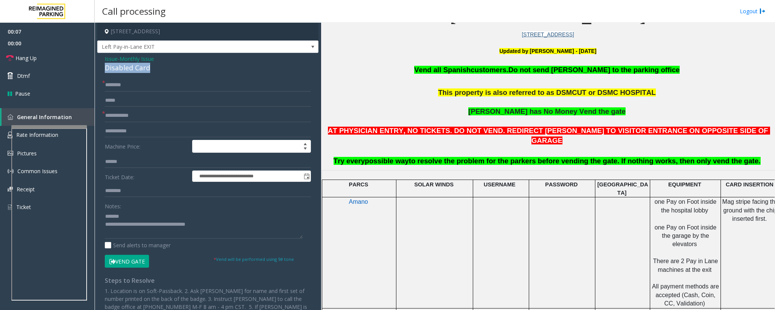
drag, startPoint x: 159, startPoint y: 70, endPoint x: 105, endPoint y: 67, distance: 54.1
click at [105, 67] on div "Disabled Card" at bounding box center [208, 68] width 206 height 10
type textarea "**********"
click at [139, 215] on textarea at bounding box center [204, 224] width 198 height 28
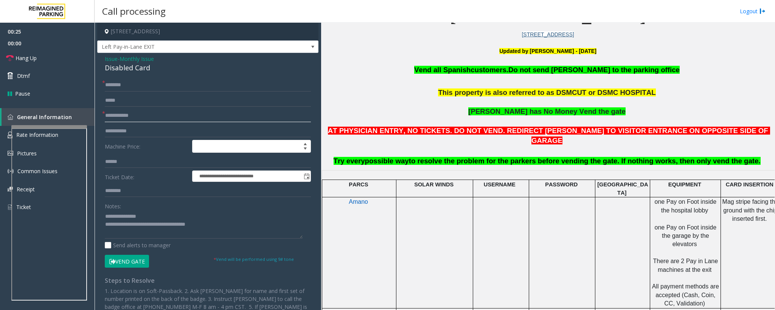
type input "*********"
type textarea "**********"
type input "*********"
drag, startPoint x: 158, startPoint y: 70, endPoint x: 103, endPoint y: 66, distance: 54.9
click at [103, 66] on div "**********" at bounding box center [207, 205] width 221 height 305
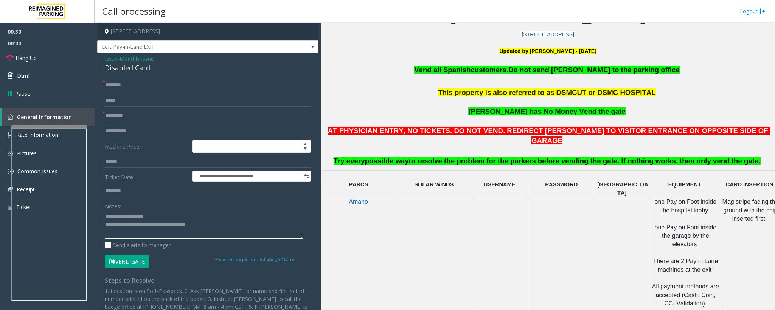
type textarea "**********"
click at [112, 84] on input "text" at bounding box center [208, 85] width 206 height 13
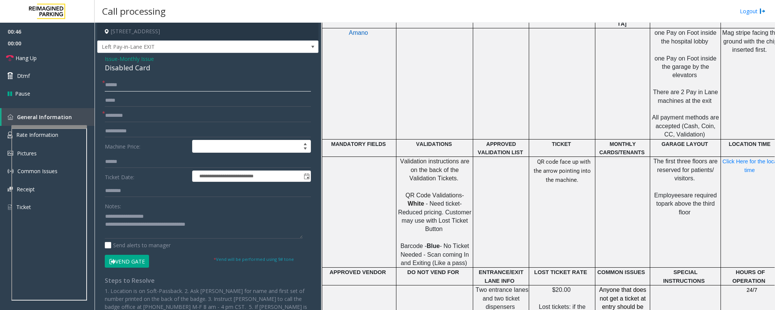
scroll to position [397, 0]
type input "******"
click at [130, 261] on button "Vend Gate" at bounding box center [127, 261] width 44 height 13
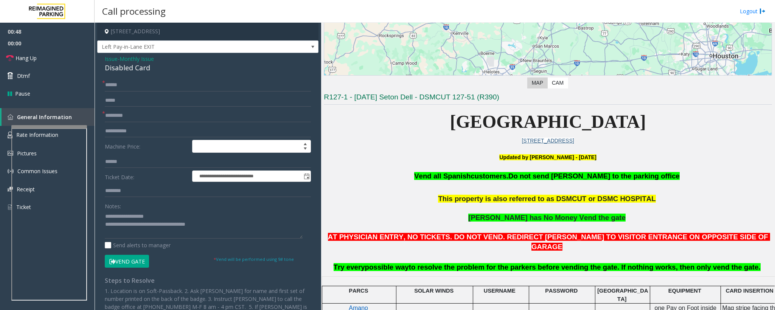
scroll to position [113, 0]
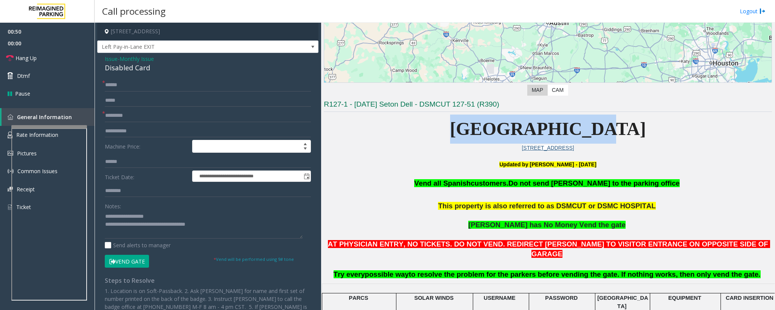
drag, startPoint x: 448, startPoint y: 135, endPoint x: 713, endPoint y: 143, distance: 265.1
click at [713, 143] on p "[GEOGRAPHIC_DATA]" at bounding box center [548, 129] width 448 height 29
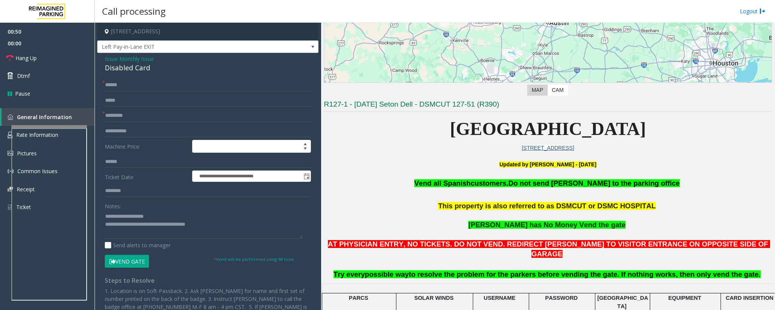
click at [709, 147] on p "[STREET_ADDRESS]" at bounding box center [548, 148] width 448 height 8
click at [33, 58] on span "Hang Up" at bounding box center [26, 58] width 21 height 8
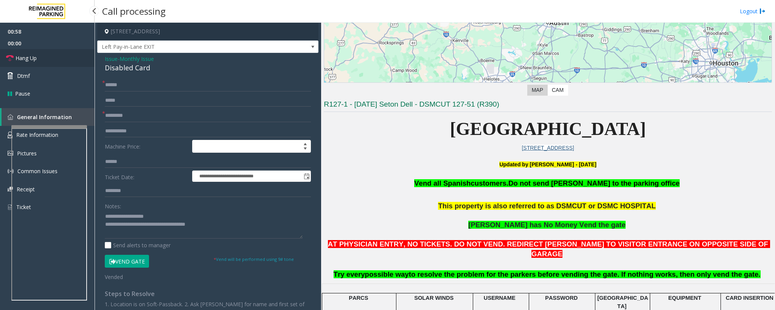
click at [33, 58] on span "Hang Up" at bounding box center [26, 58] width 21 height 8
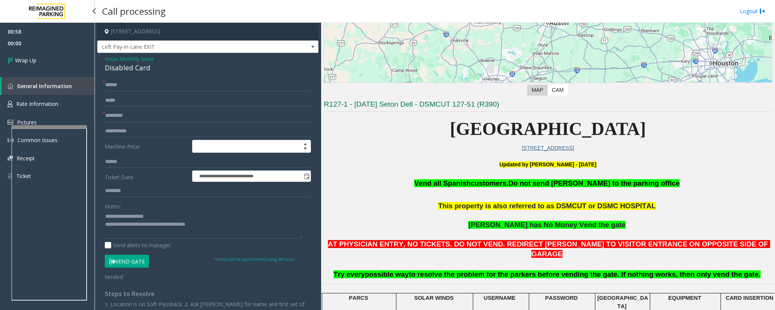
click at [33, 58] on span "Wrap Up" at bounding box center [25, 60] width 21 height 8
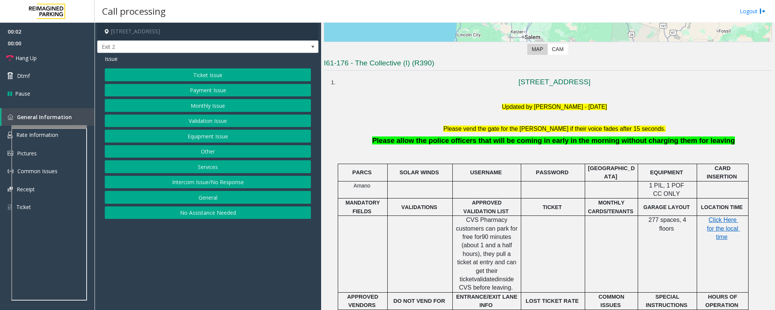
scroll to position [170, 0]
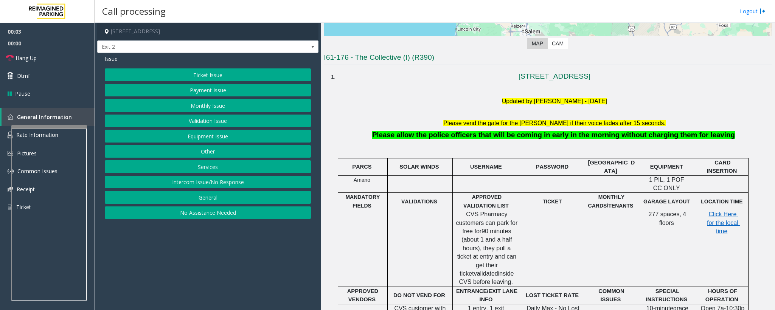
click at [202, 76] on button "Ticket Issue" at bounding box center [208, 74] width 206 height 13
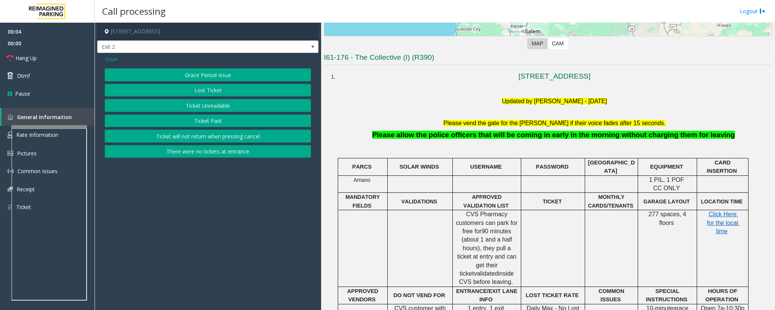
click at [205, 105] on button "Ticket Unreadable" at bounding box center [208, 105] width 206 height 13
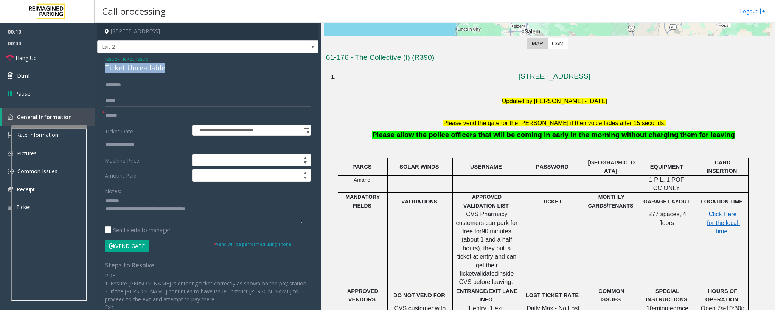
drag, startPoint x: 169, startPoint y: 71, endPoint x: 102, endPoint y: 65, distance: 67.6
click at [102, 65] on div "**********" at bounding box center [207, 217] width 221 height 329
type textarea "**********"
click at [109, 112] on input "text" at bounding box center [208, 115] width 206 height 13
type input "******"
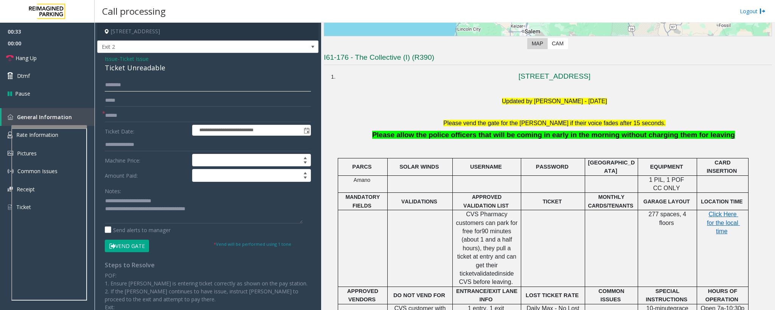
click at [121, 87] on input "text" at bounding box center [208, 85] width 206 height 13
click at [118, 90] on input "text" at bounding box center [208, 85] width 206 height 13
type input "*"
click at [120, 87] on input "*****" at bounding box center [208, 85] width 206 height 13
type input "*****"
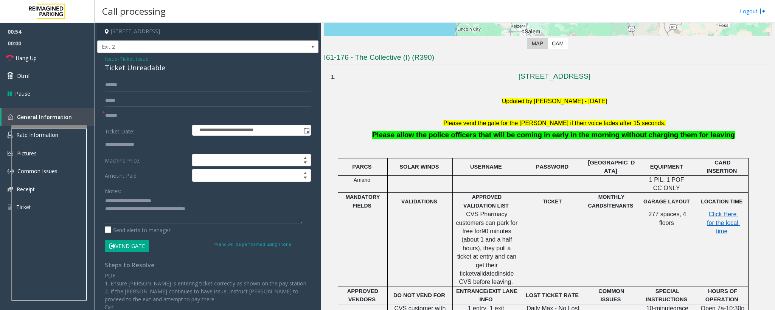
click at [135, 246] on button "Vend Gate" at bounding box center [127, 246] width 44 height 13
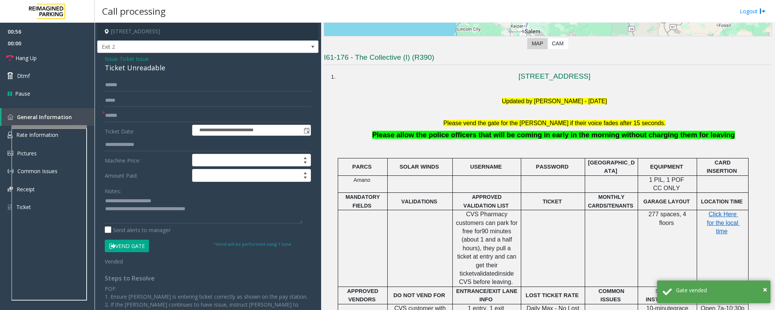
drag, startPoint x: 378, startPoint y: 141, endPoint x: 714, endPoint y: 134, distance: 336.2
click at [714, 134] on div "Please allow the police officers that will be coming in early in the morning wi…" at bounding box center [553, 139] width 429 height 19
click at [714, 134] on p "Please allow the police officers that will be coming in early in the morning wi…" at bounding box center [553, 135] width 429 height 10
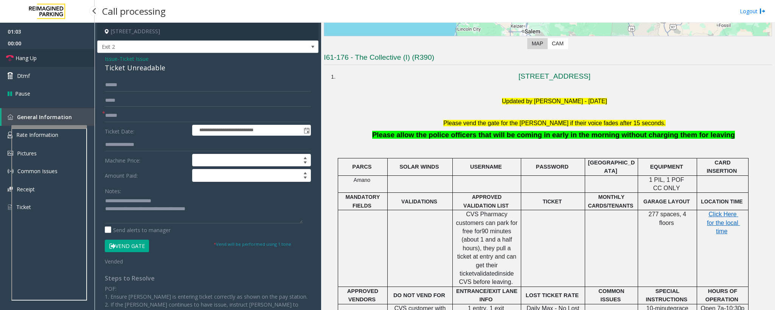
click at [31, 61] on span "Hang Up" at bounding box center [26, 58] width 21 height 8
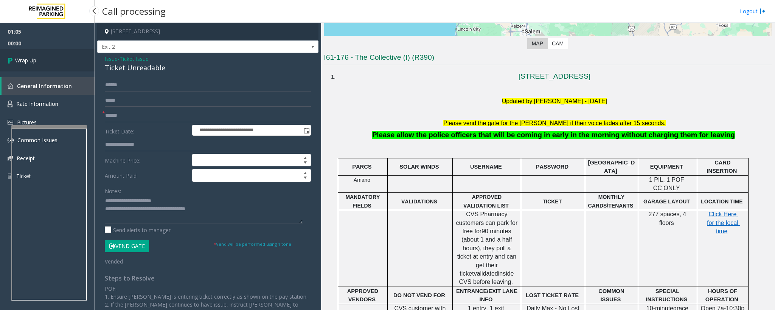
click at [31, 61] on span "Wrap Up" at bounding box center [25, 60] width 21 height 8
